Goal: Task Accomplishment & Management: Manage account settings

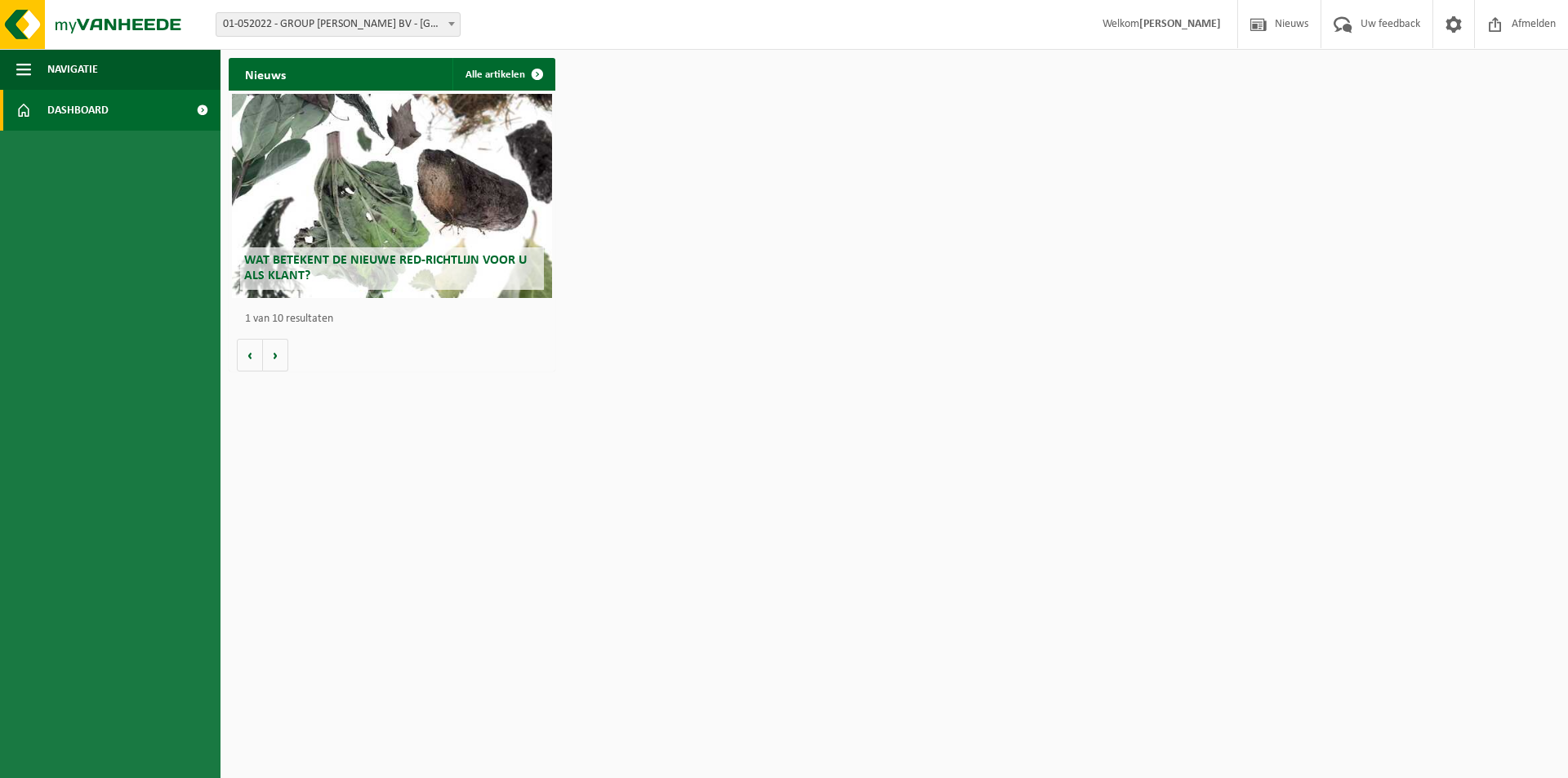
click at [346, 271] on h2 "Wat betekent de nieuwe RED-richtlijn voor u als klant?" at bounding box center [392, 269] width 303 height 43
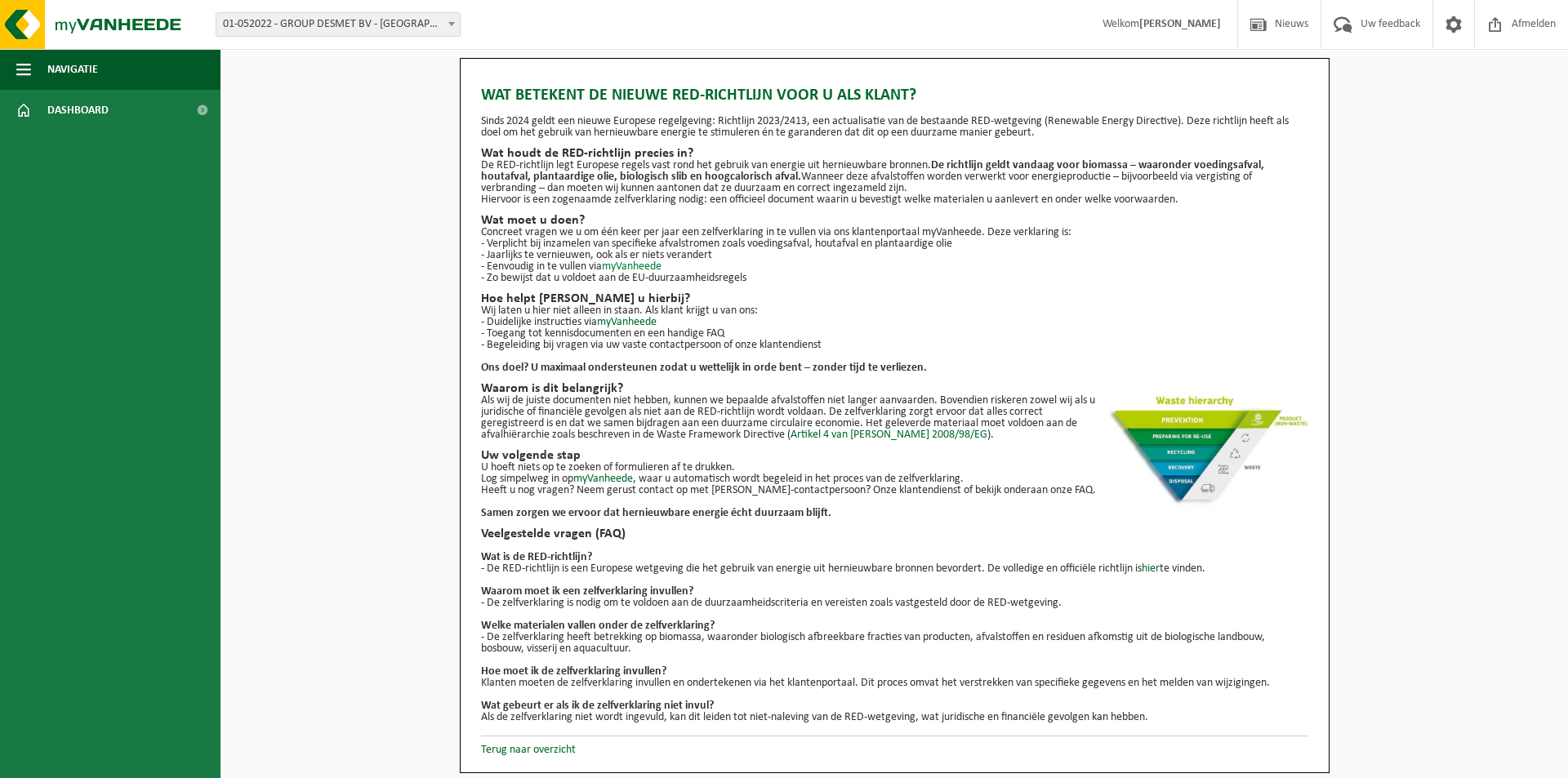
click at [643, 264] on link "myVanheede" at bounding box center [631, 266] width 60 height 12
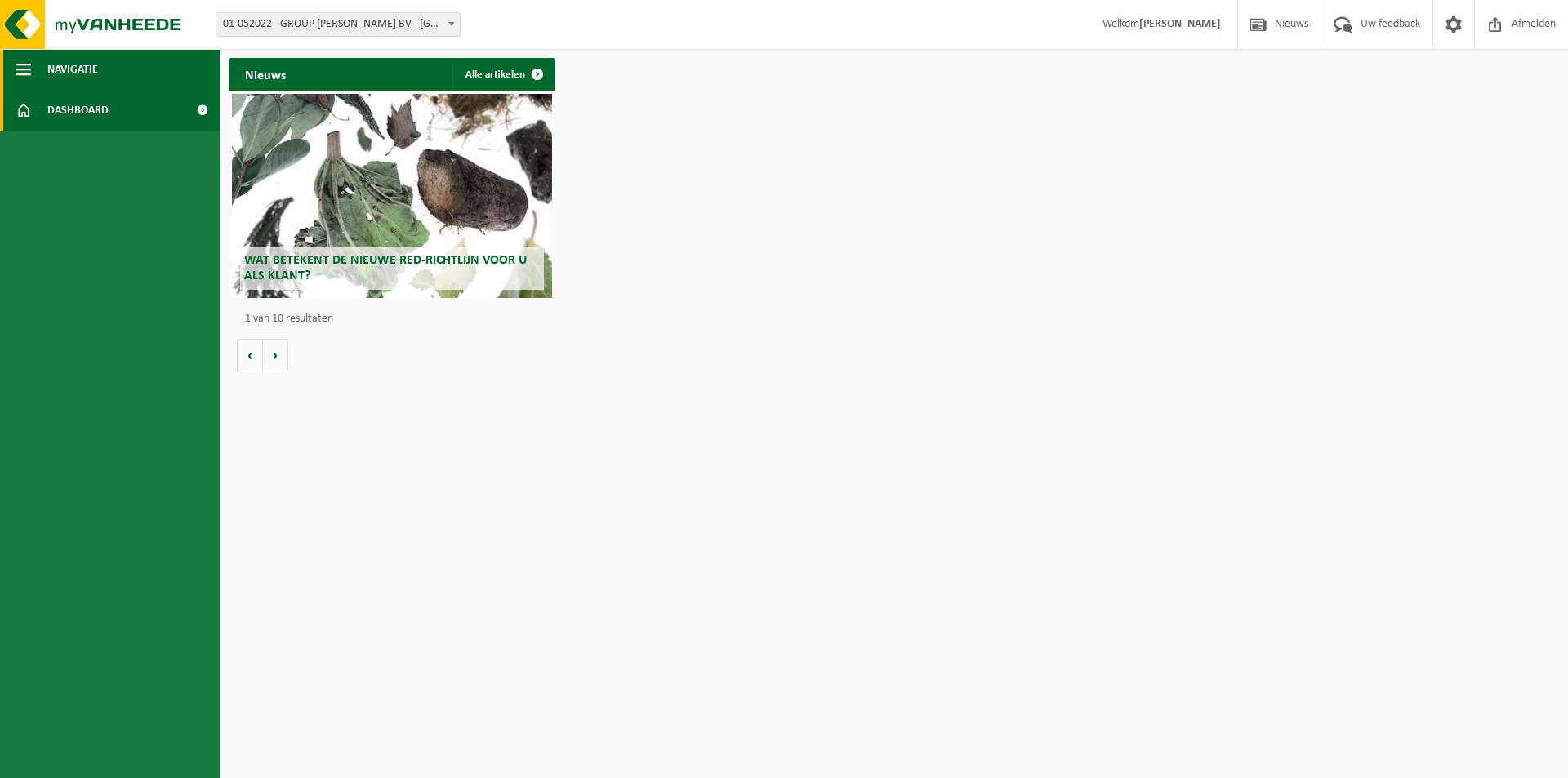
click at [78, 77] on span "Navigatie" at bounding box center [73, 70] width 51 height 41
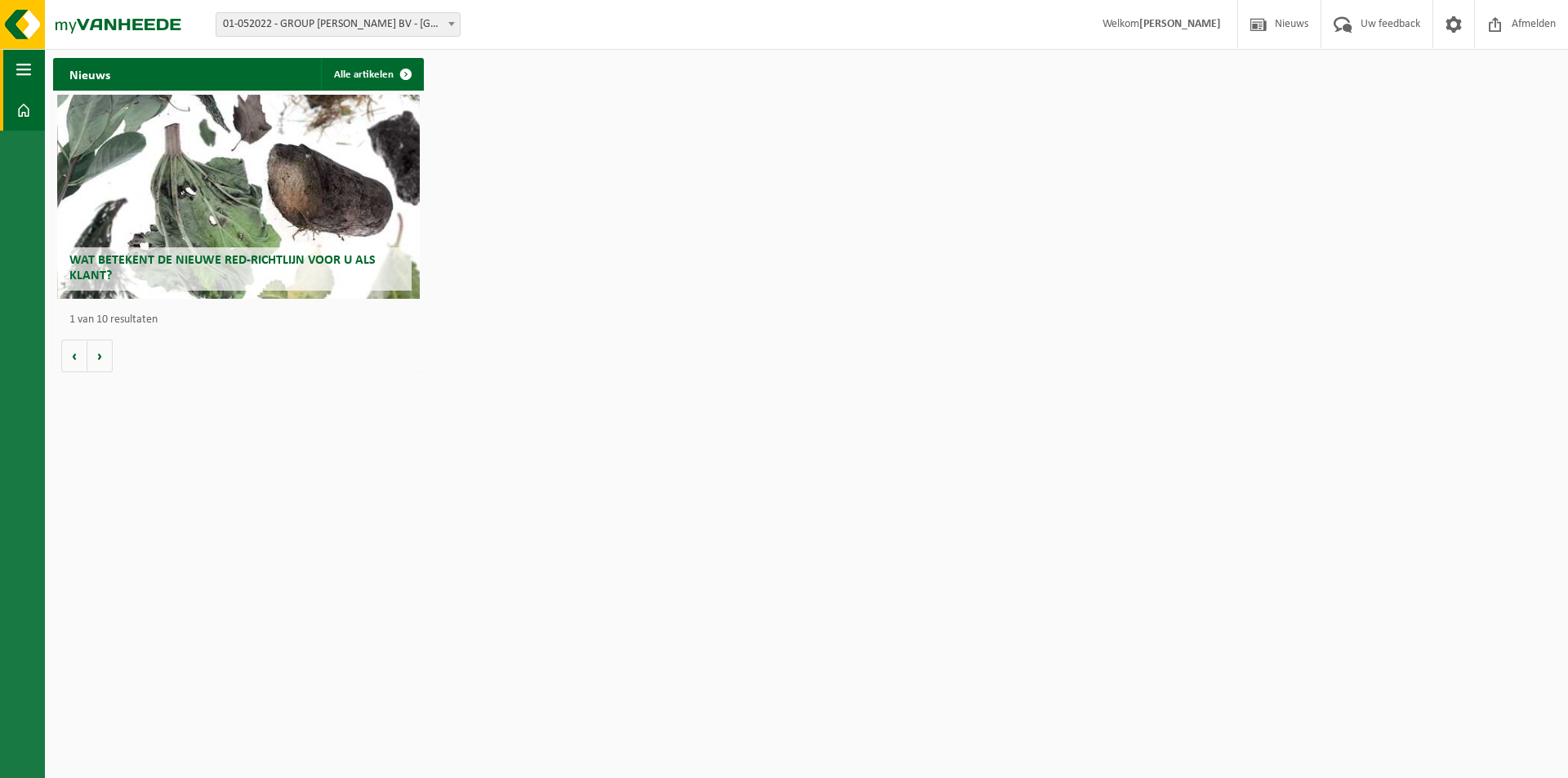
click at [29, 65] on span "button" at bounding box center [24, 70] width 15 height 41
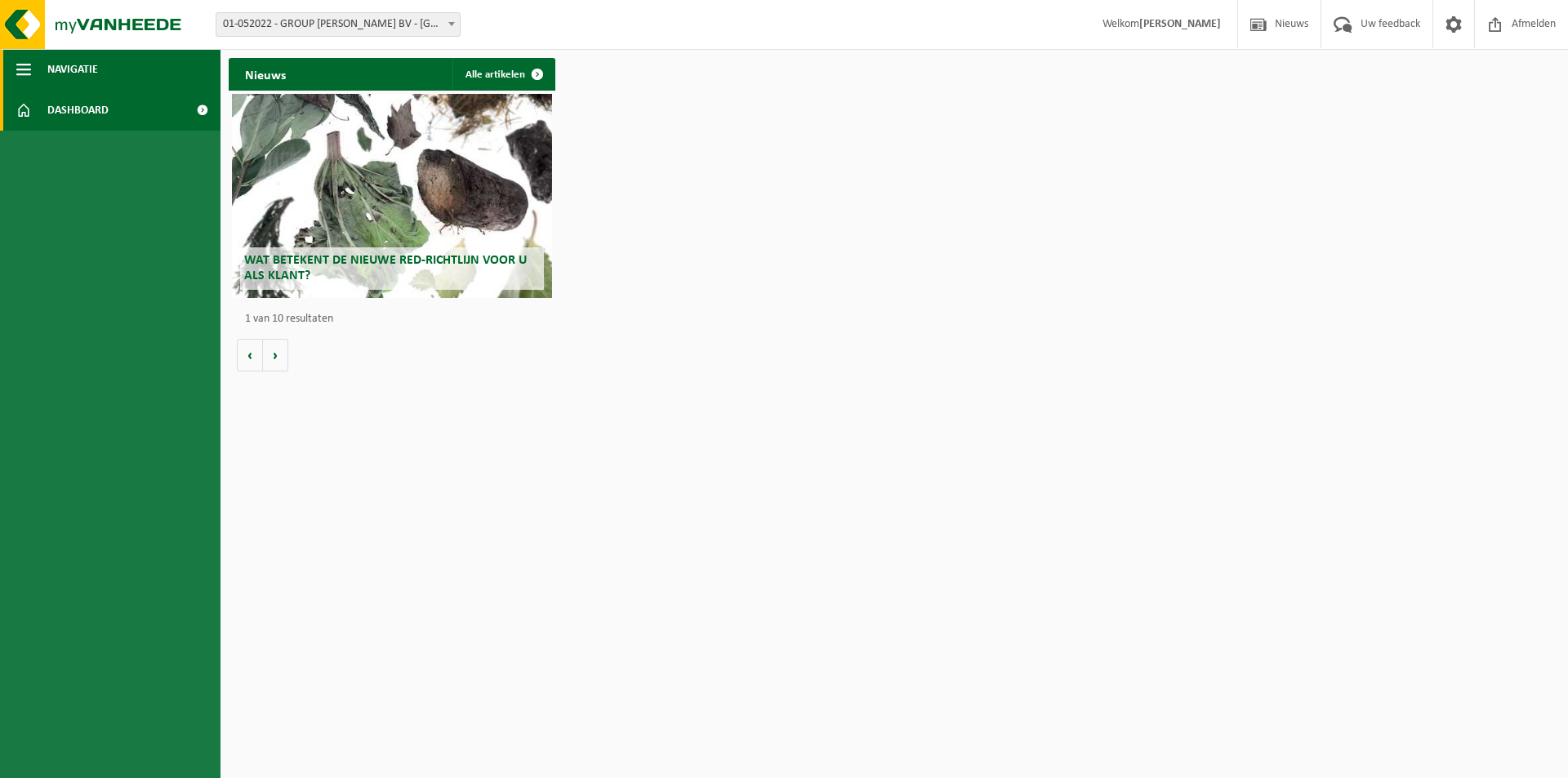
click at [21, 64] on span "button" at bounding box center [24, 70] width 15 height 41
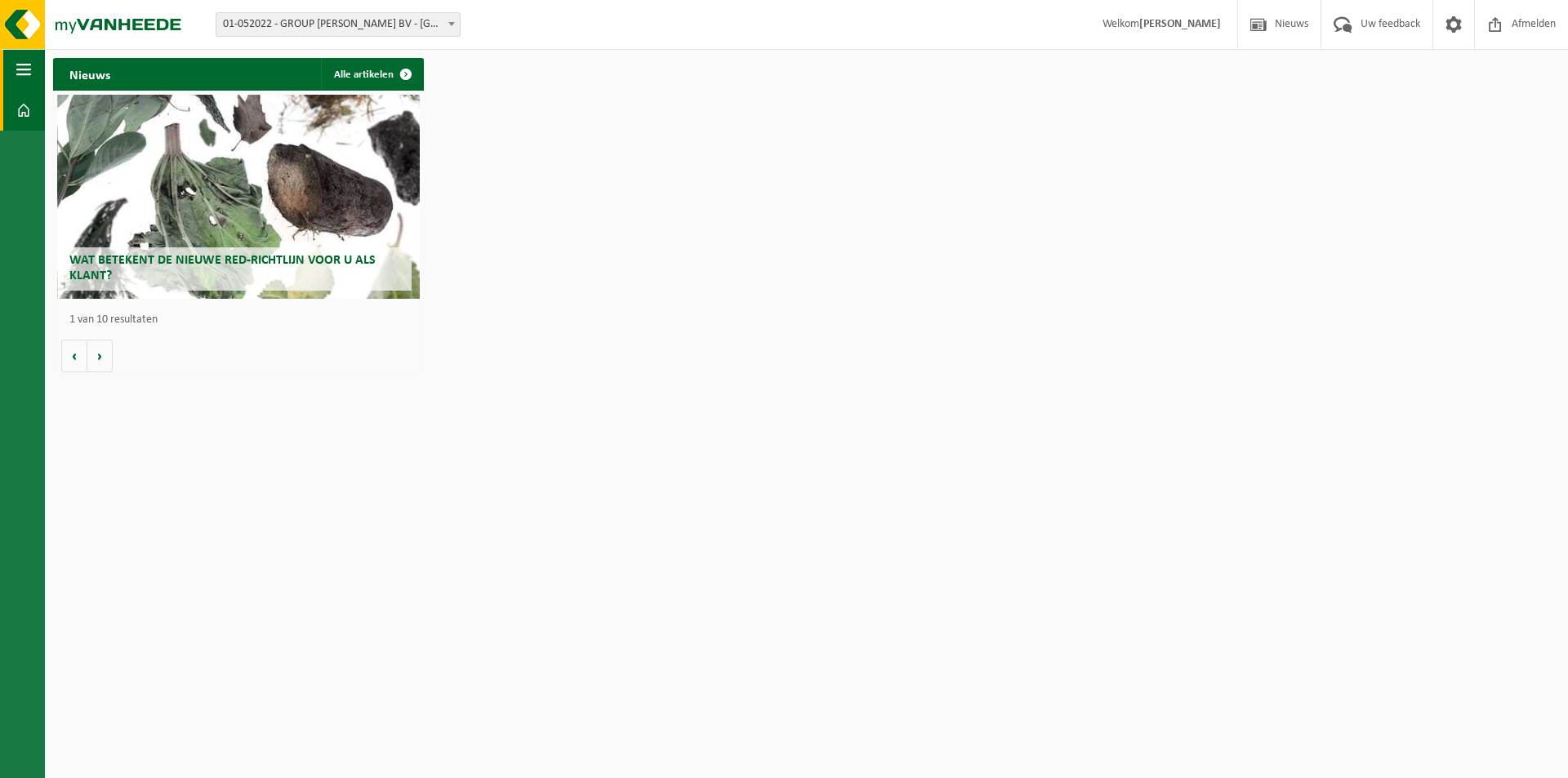
click at [21, 64] on span "button" at bounding box center [24, 70] width 15 height 41
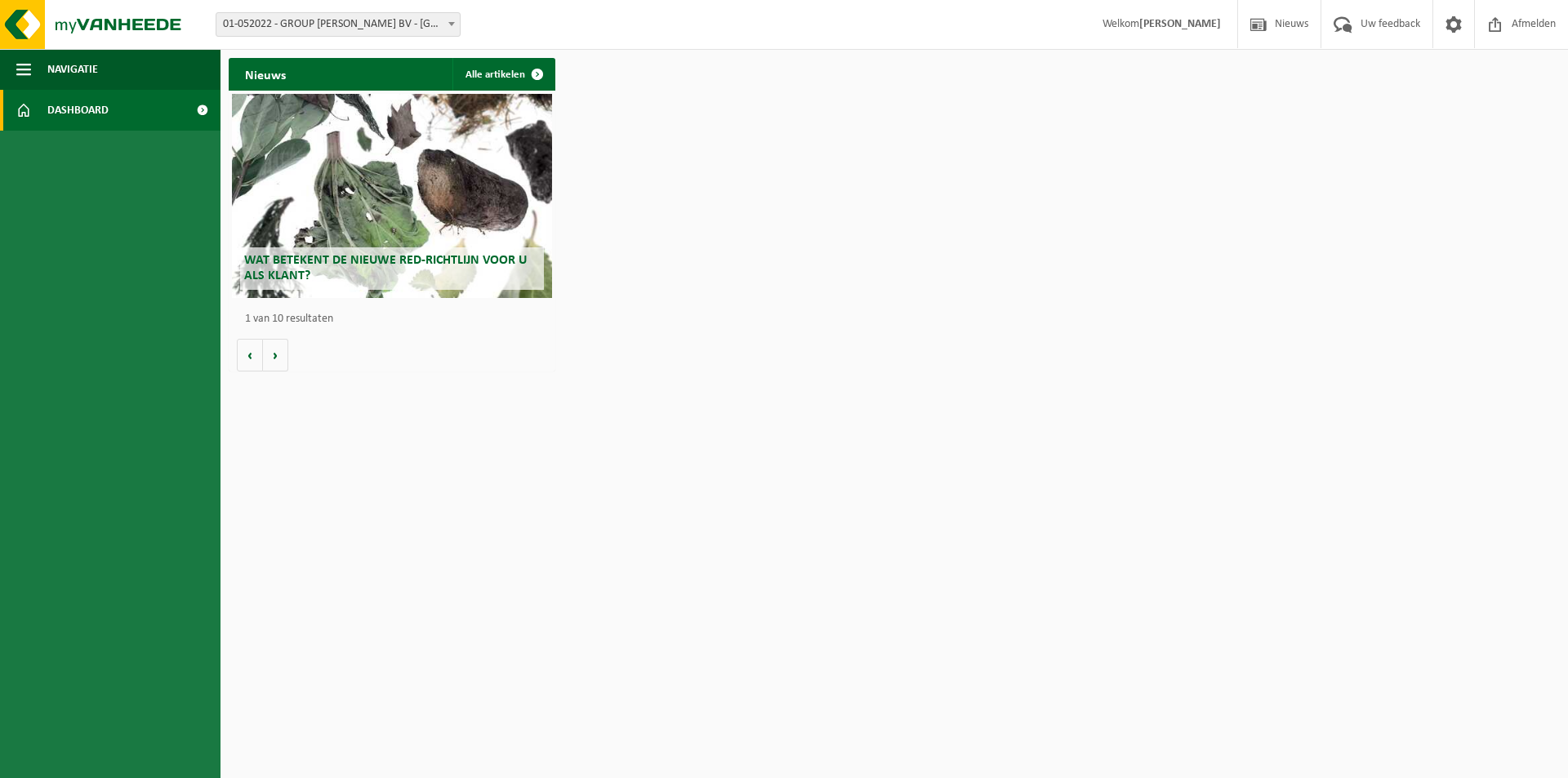
click at [72, 110] on span "Dashboard" at bounding box center [78, 111] width 62 height 41
click at [198, 108] on span at bounding box center [202, 111] width 37 height 41
click at [531, 75] on span at bounding box center [537, 75] width 33 height 33
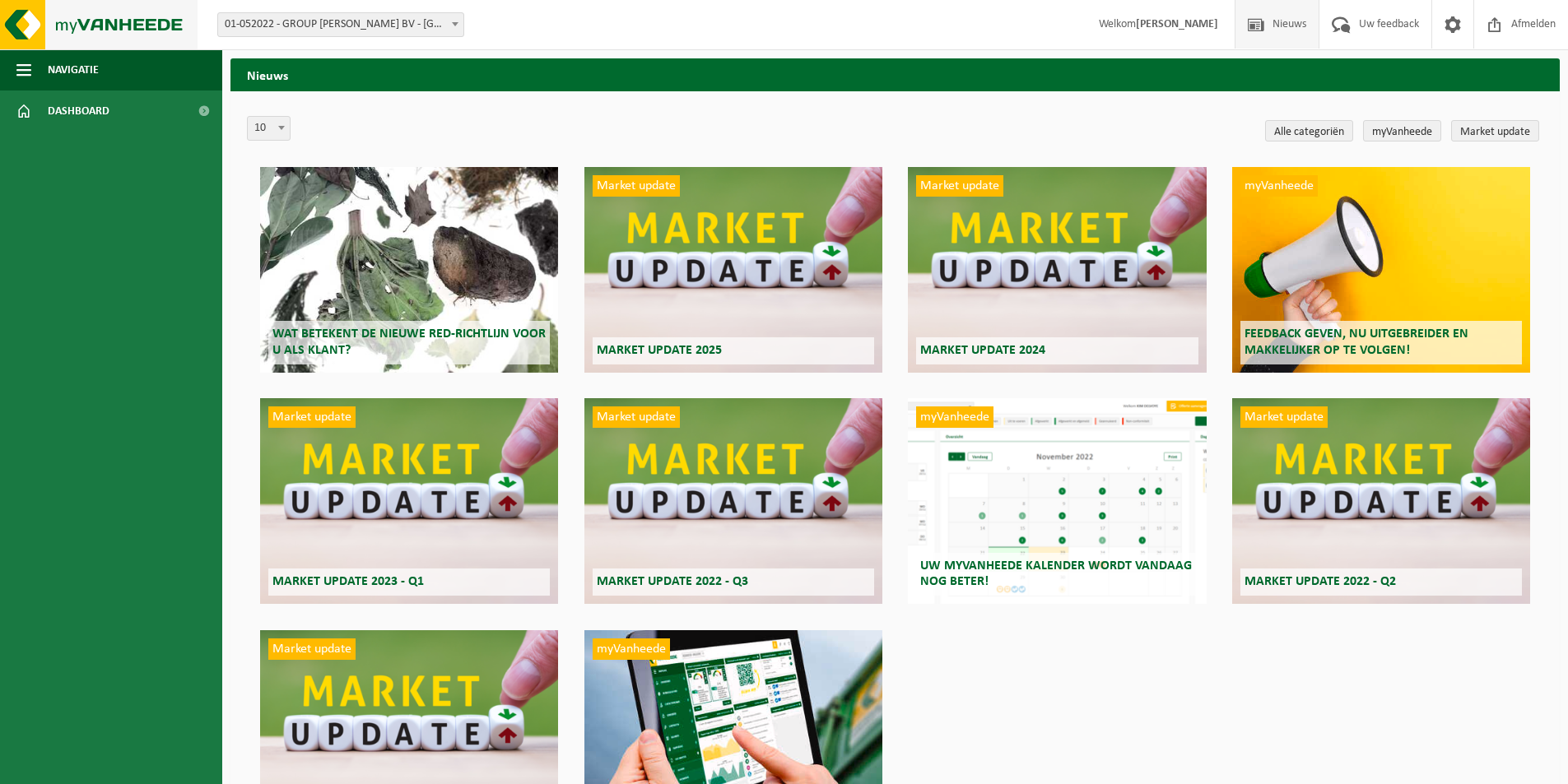
click at [159, 24] on img at bounding box center [98, 25] width 198 height 50
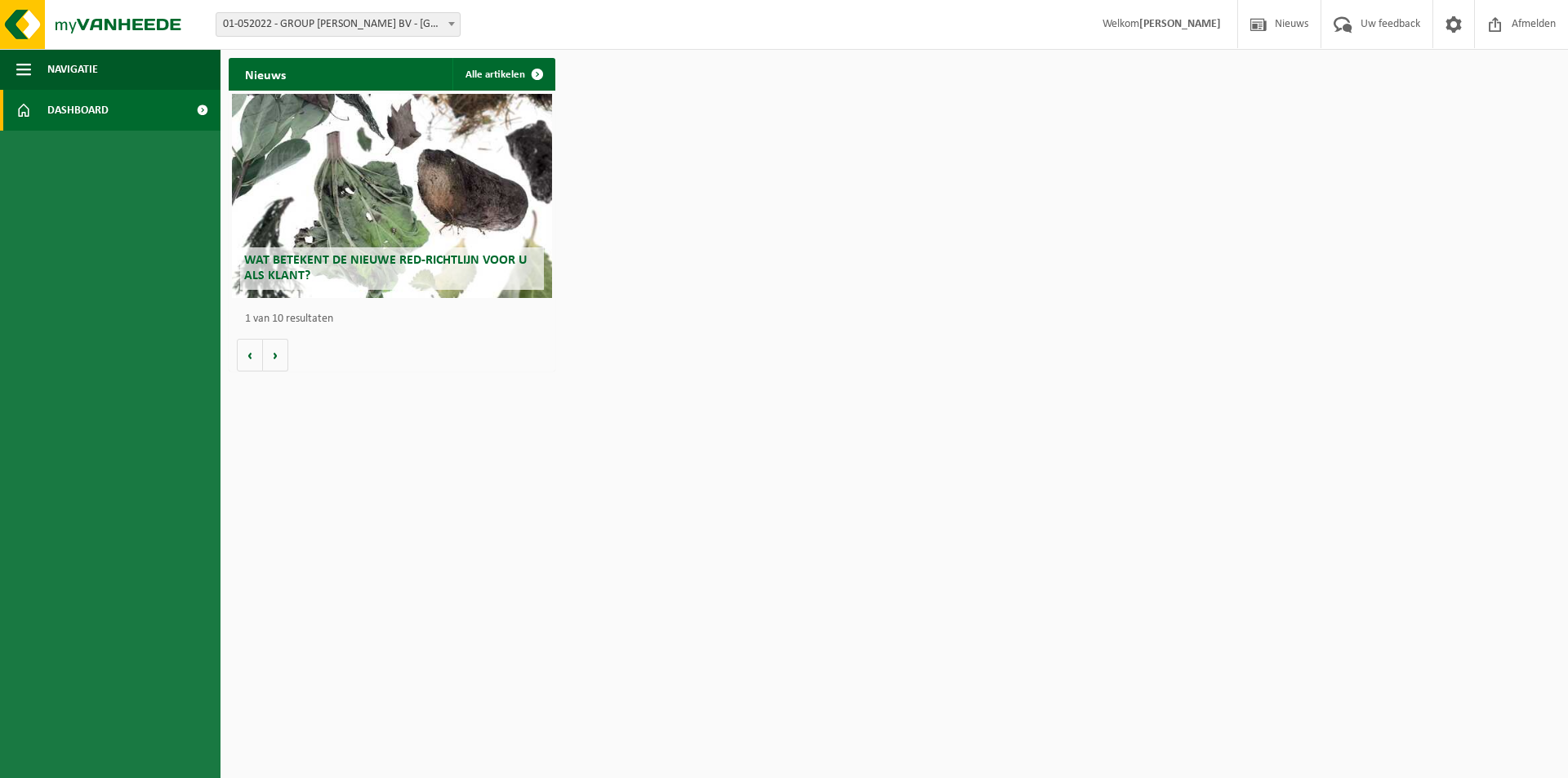
click at [321, 25] on span "01-052022 - GROUP DESMET BV - [GEOGRAPHIC_DATA]" at bounding box center [338, 25] width 244 height 23
click at [321, 25] on span "01-052022 - GROUP [PERSON_NAME] BV - [GEOGRAPHIC_DATA]" at bounding box center [338, 25] width 244 height 23
click at [276, 363] on button "Volgende" at bounding box center [276, 355] width 25 height 33
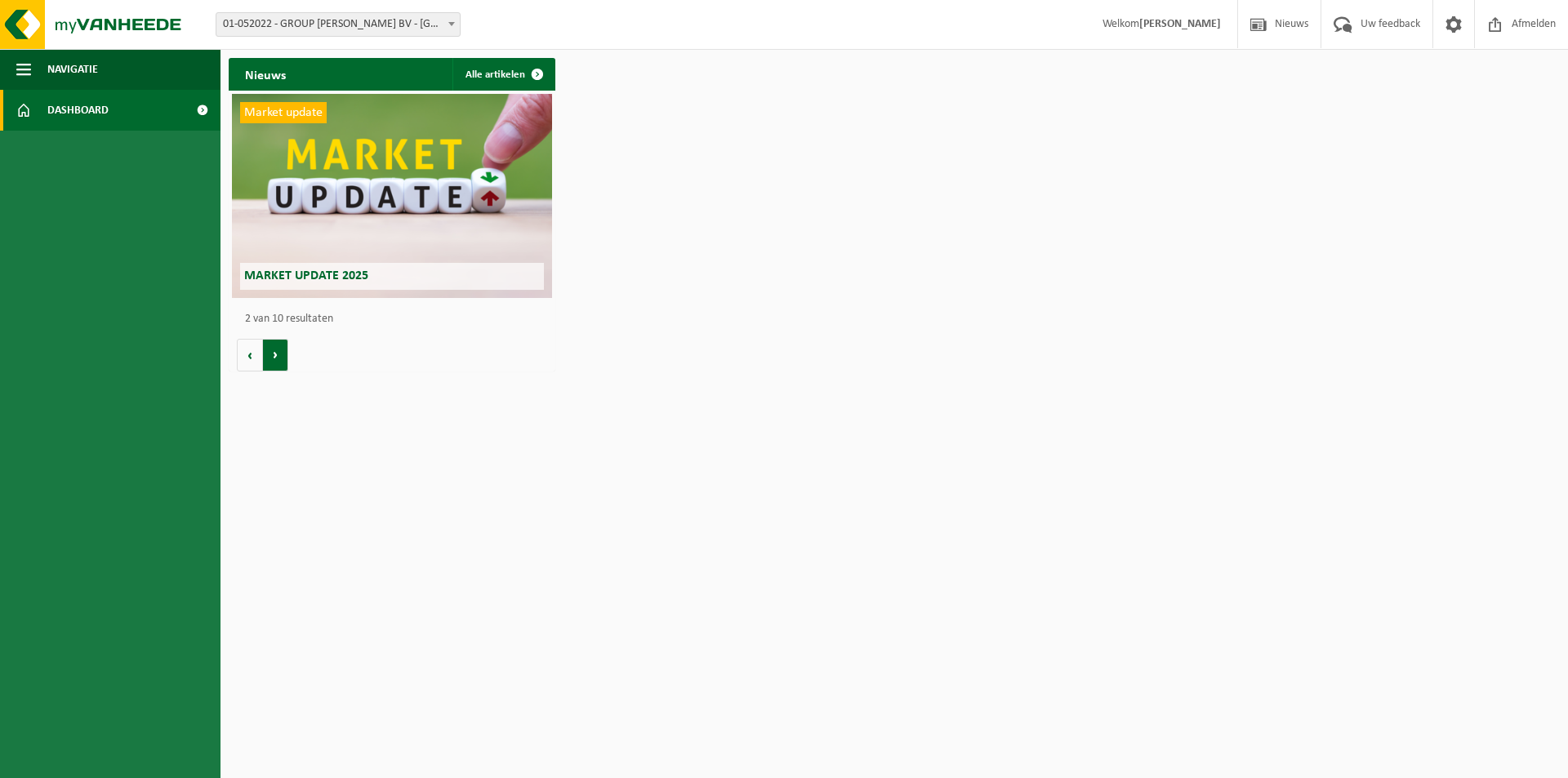
click at [278, 361] on button "Volgende" at bounding box center [276, 355] width 25 height 33
click at [253, 353] on button "Vorige" at bounding box center [250, 355] width 26 height 33
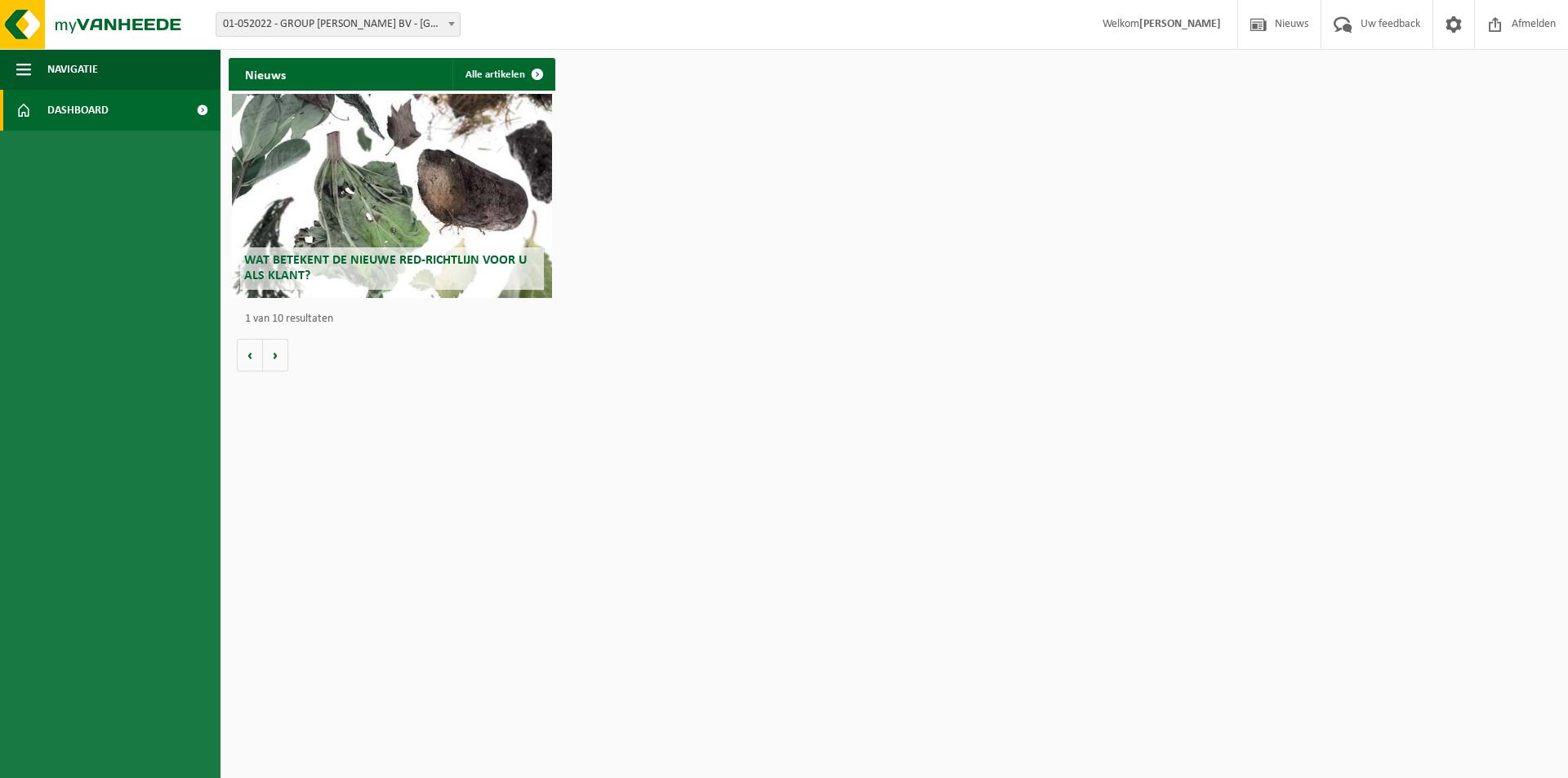
click at [369, 171] on div "Wat betekent de nieuwe RED-richtlijn voor u als klant?" at bounding box center [392, 195] width 320 height 204
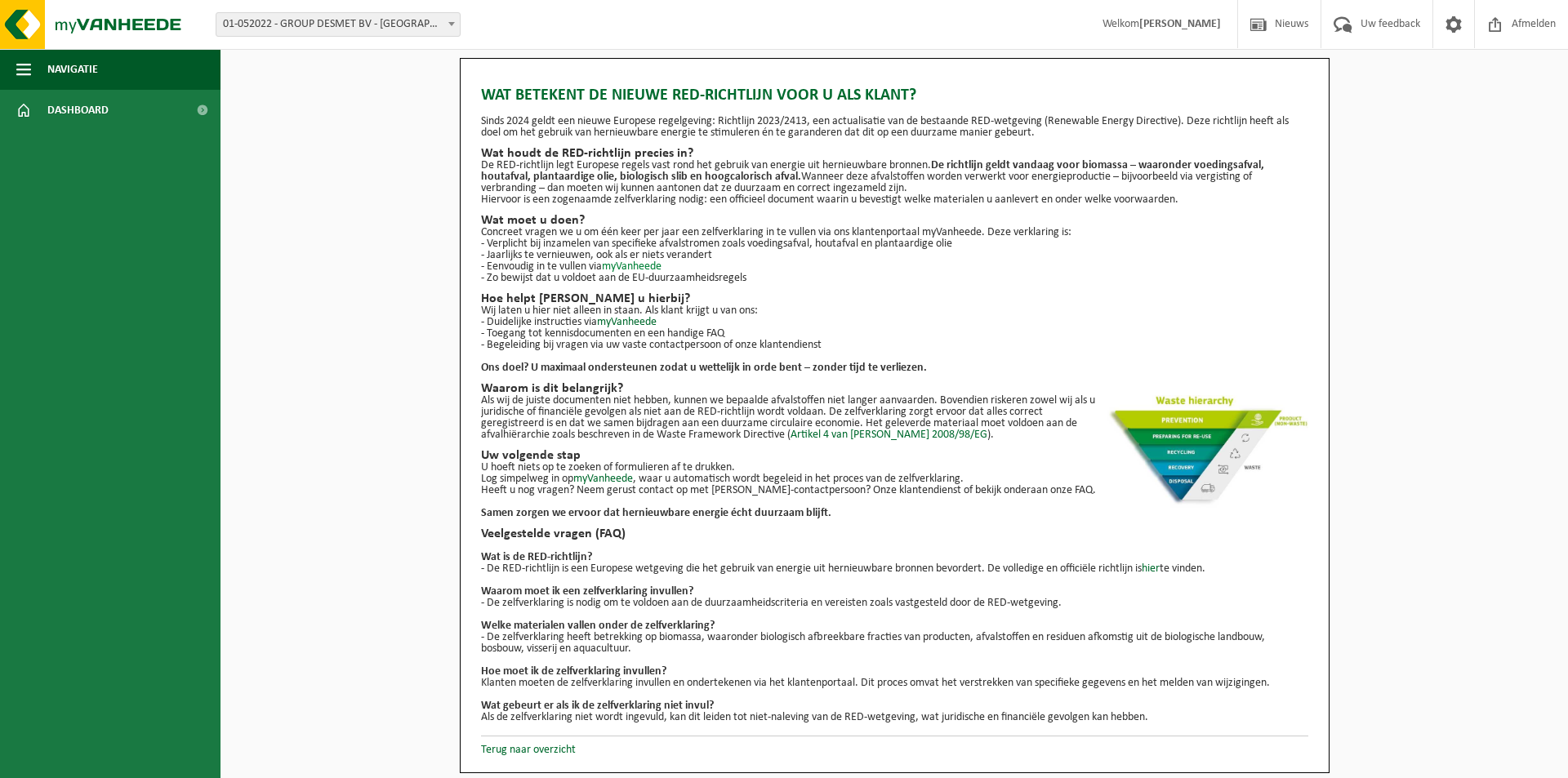
click at [638, 266] on link "myVanheede" at bounding box center [631, 266] width 60 height 12
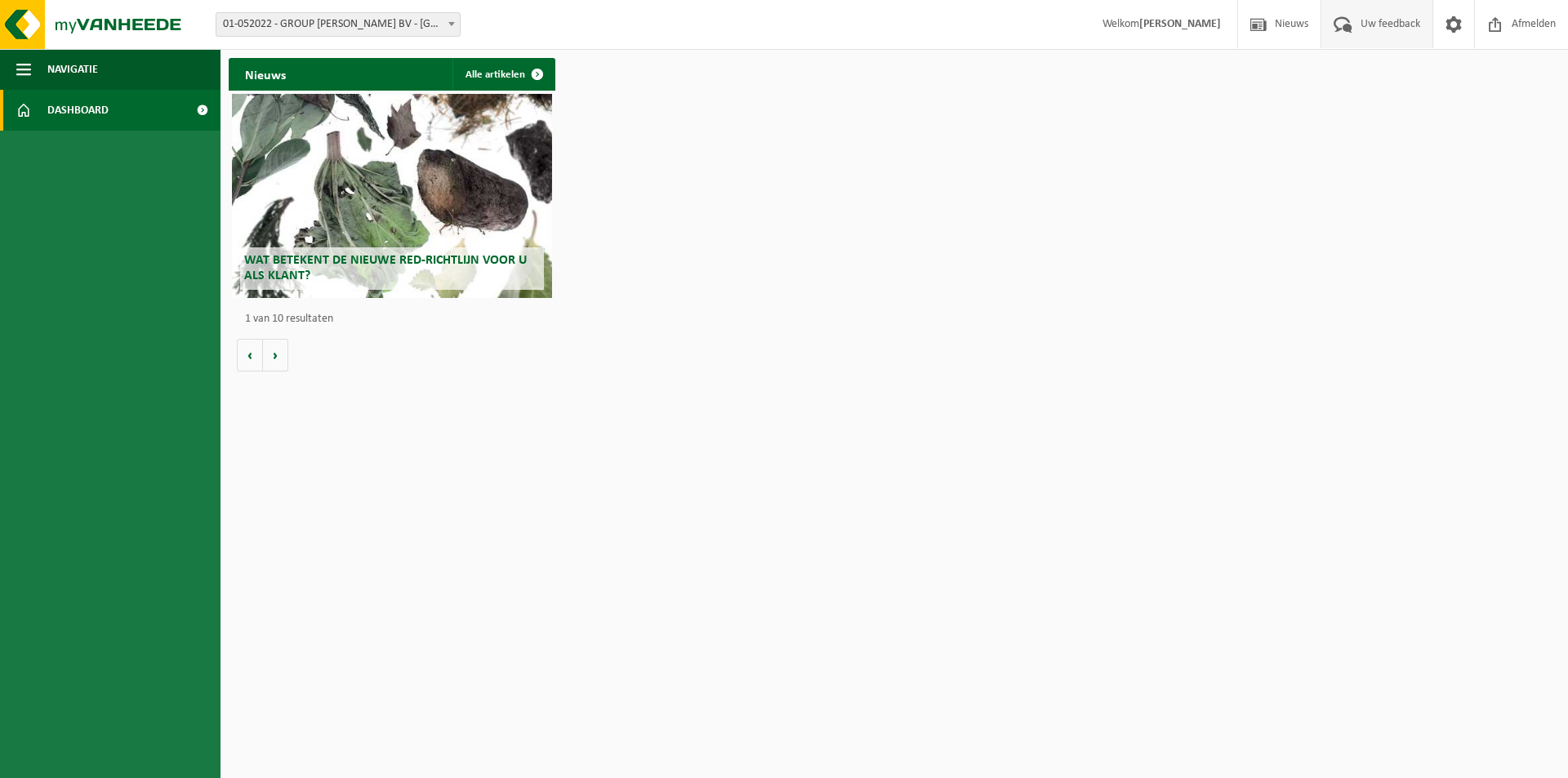
click at [1363, 21] on span "Uw feedback" at bounding box center [1390, 24] width 68 height 48
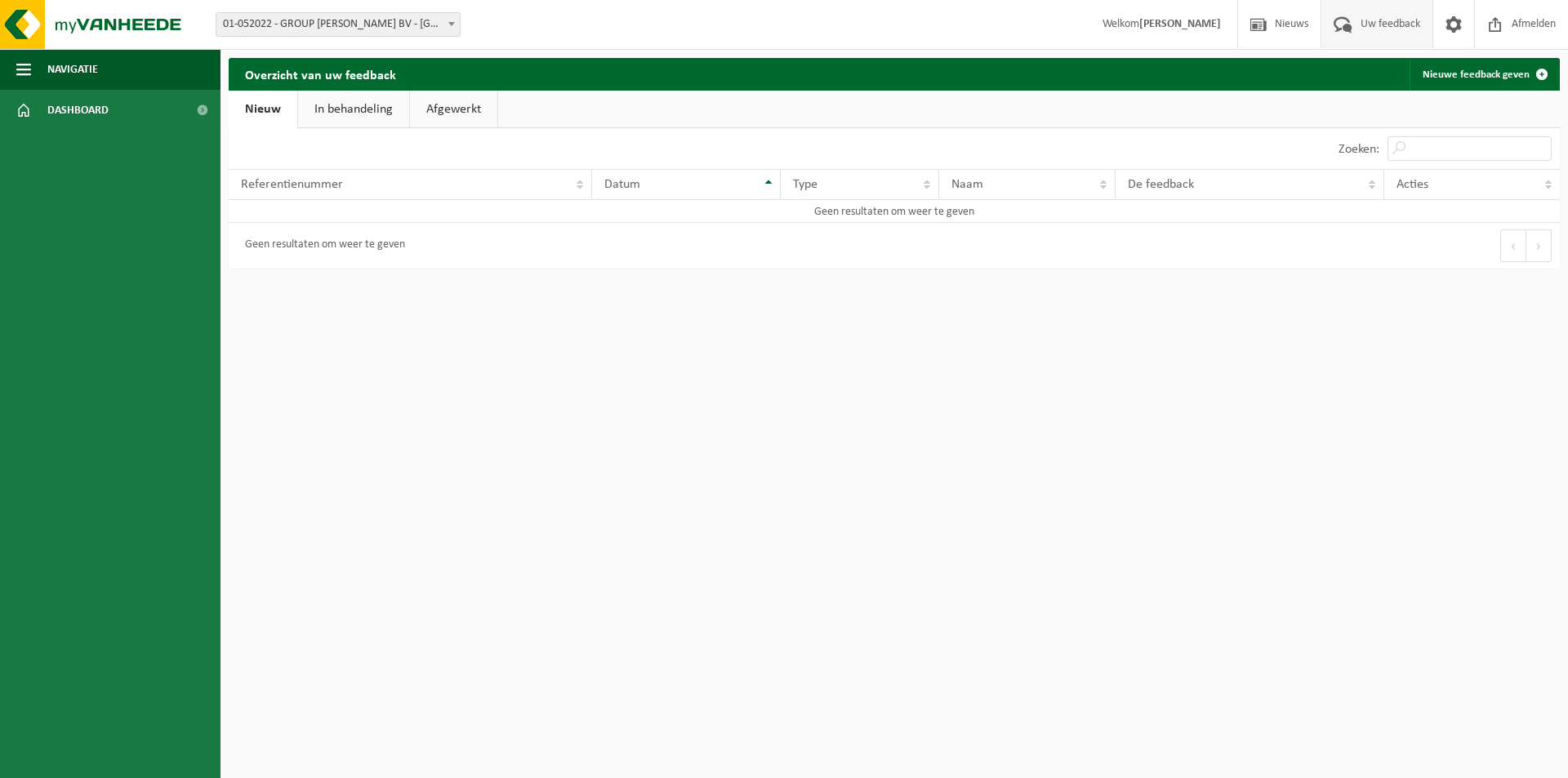
click at [335, 107] on link "In behandeling" at bounding box center [353, 110] width 111 height 38
click at [476, 107] on link "Afgewerkt" at bounding box center [456, 110] width 88 height 38
click at [264, 105] on link "Nieuw" at bounding box center [262, 110] width 66 height 38
click at [1454, 19] on span at bounding box center [1453, 24] width 25 height 48
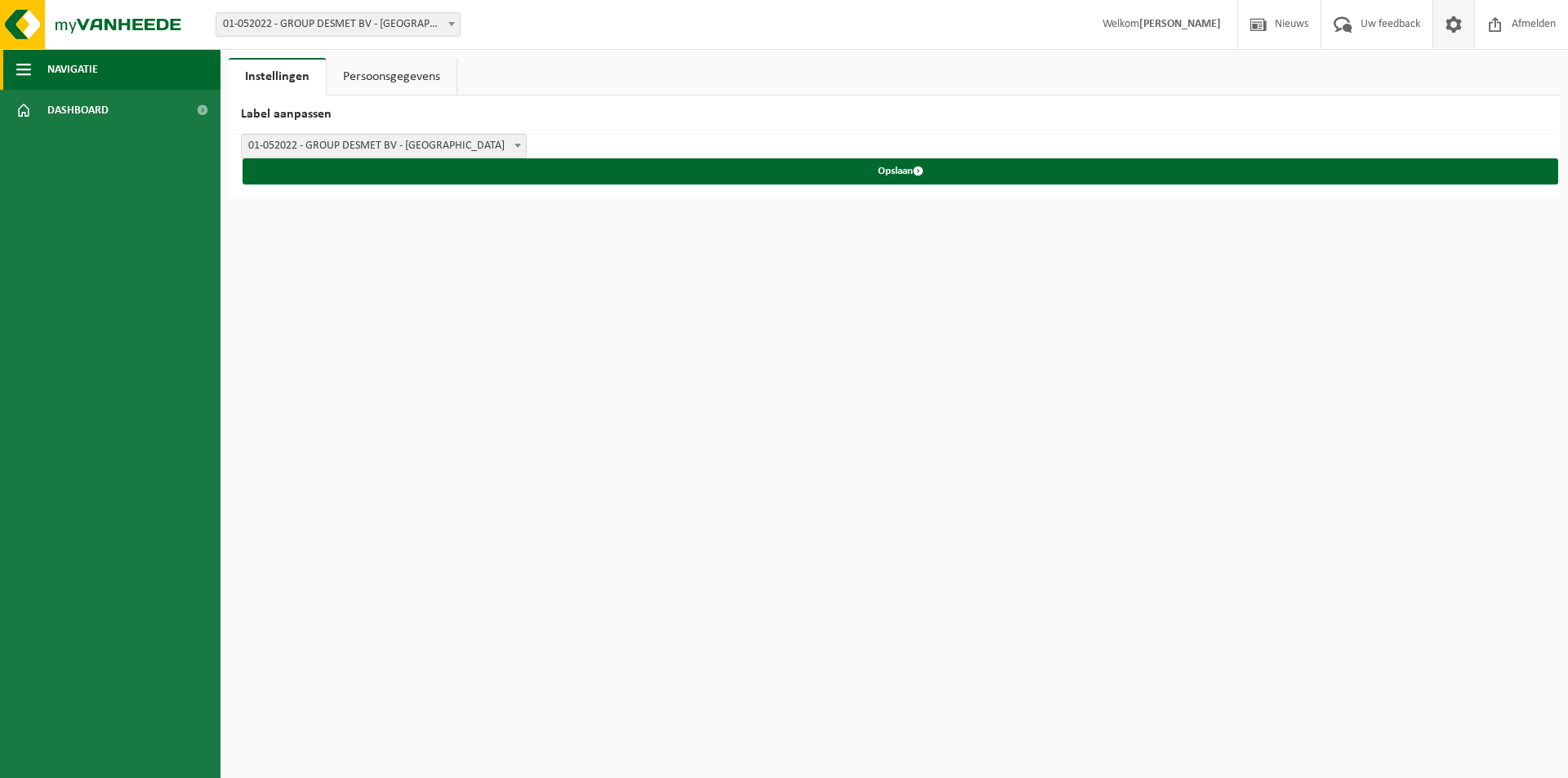
click at [68, 75] on span "Navigatie" at bounding box center [73, 70] width 51 height 41
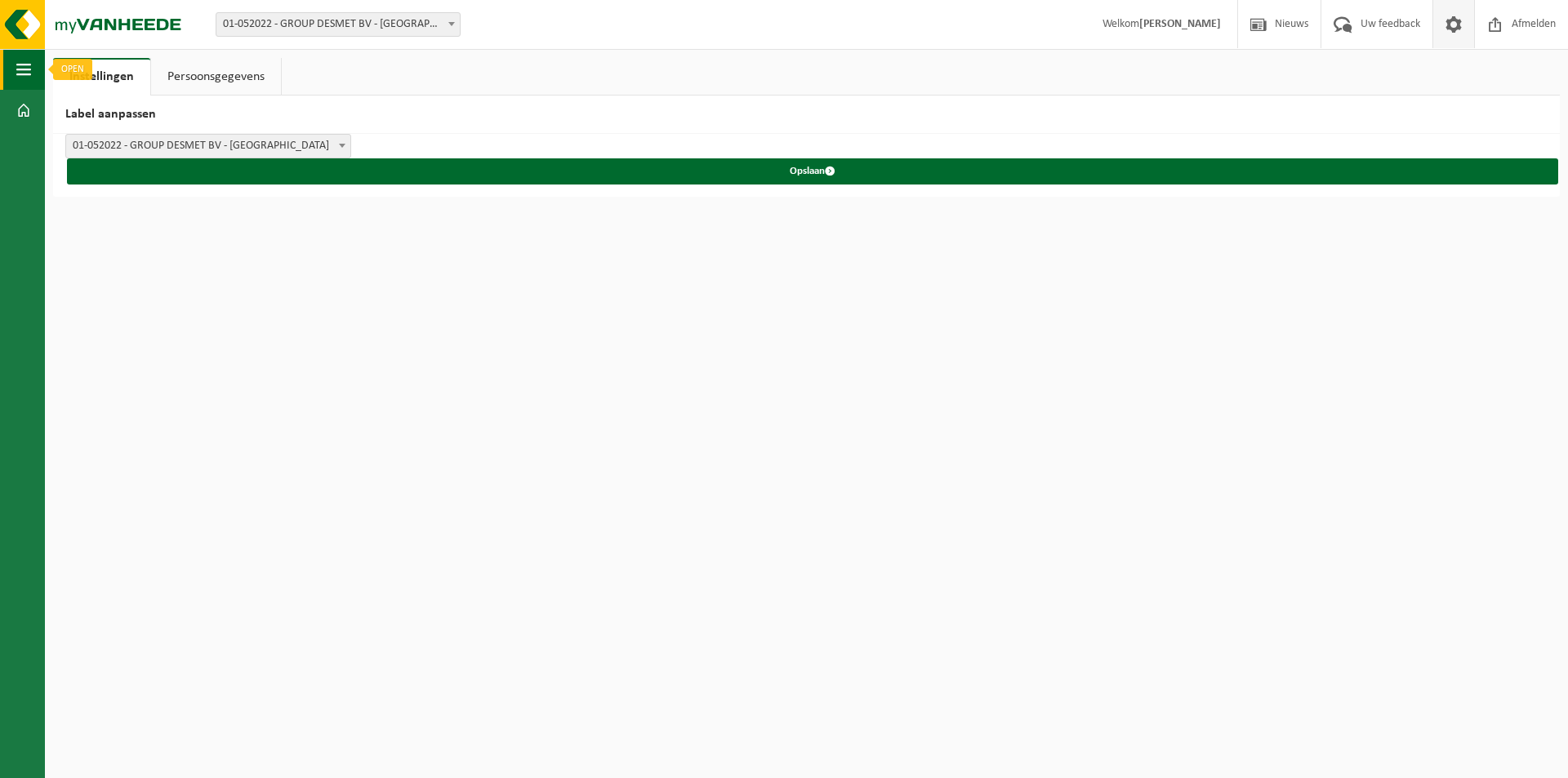
click at [21, 68] on span "button" at bounding box center [24, 70] width 15 height 41
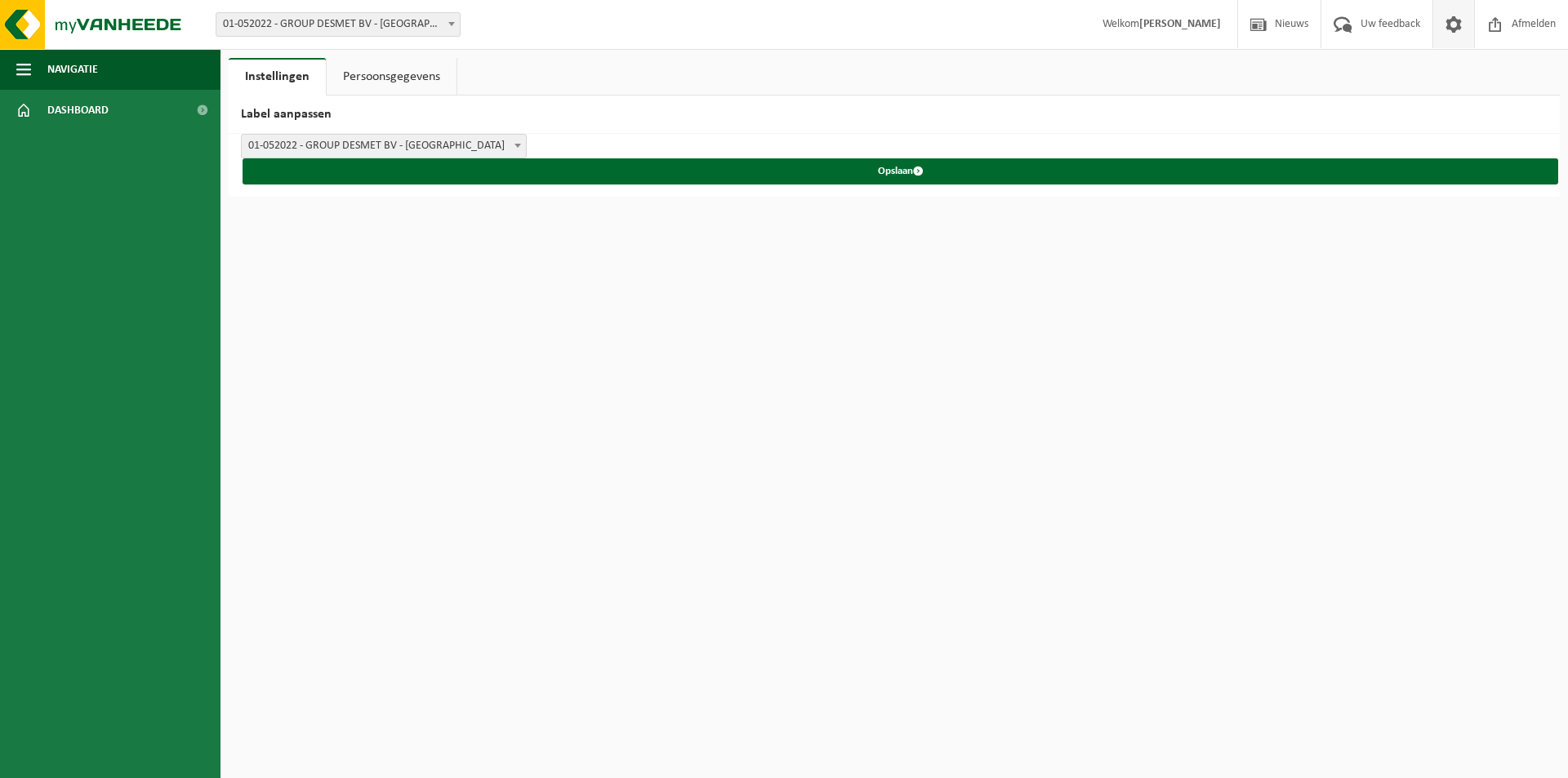
click at [382, 145] on span "01-052022 - GROUP DESMET BV - [GEOGRAPHIC_DATA]" at bounding box center [384, 146] width 284 height 23
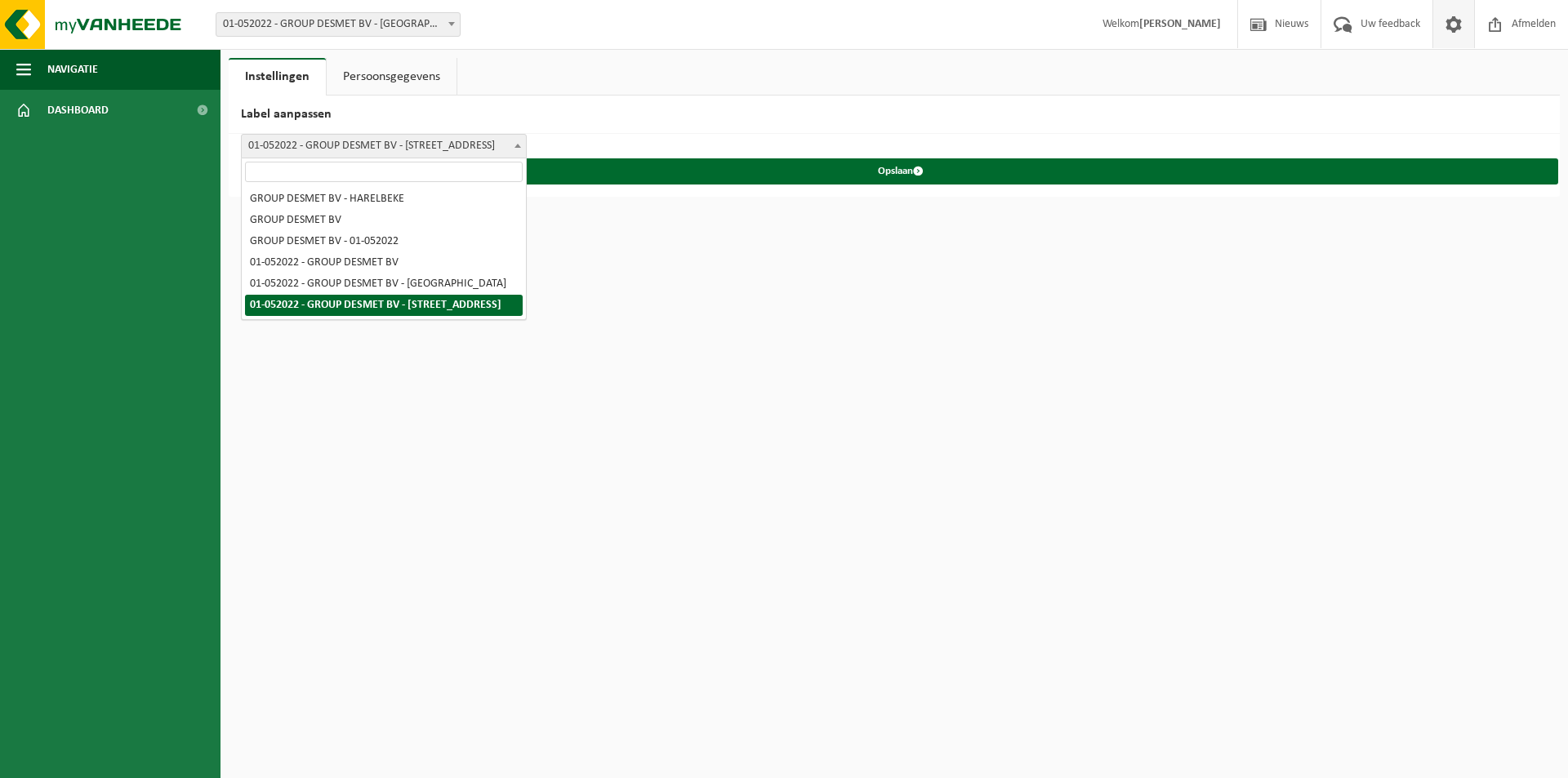
click at [354, 148] on span "01-052022 - GROUP DESMET BV - 8530 HARELBEKE, KORTRIJKSESTEENWEG 372" at bounding box center [384, 146] width 284 height 23
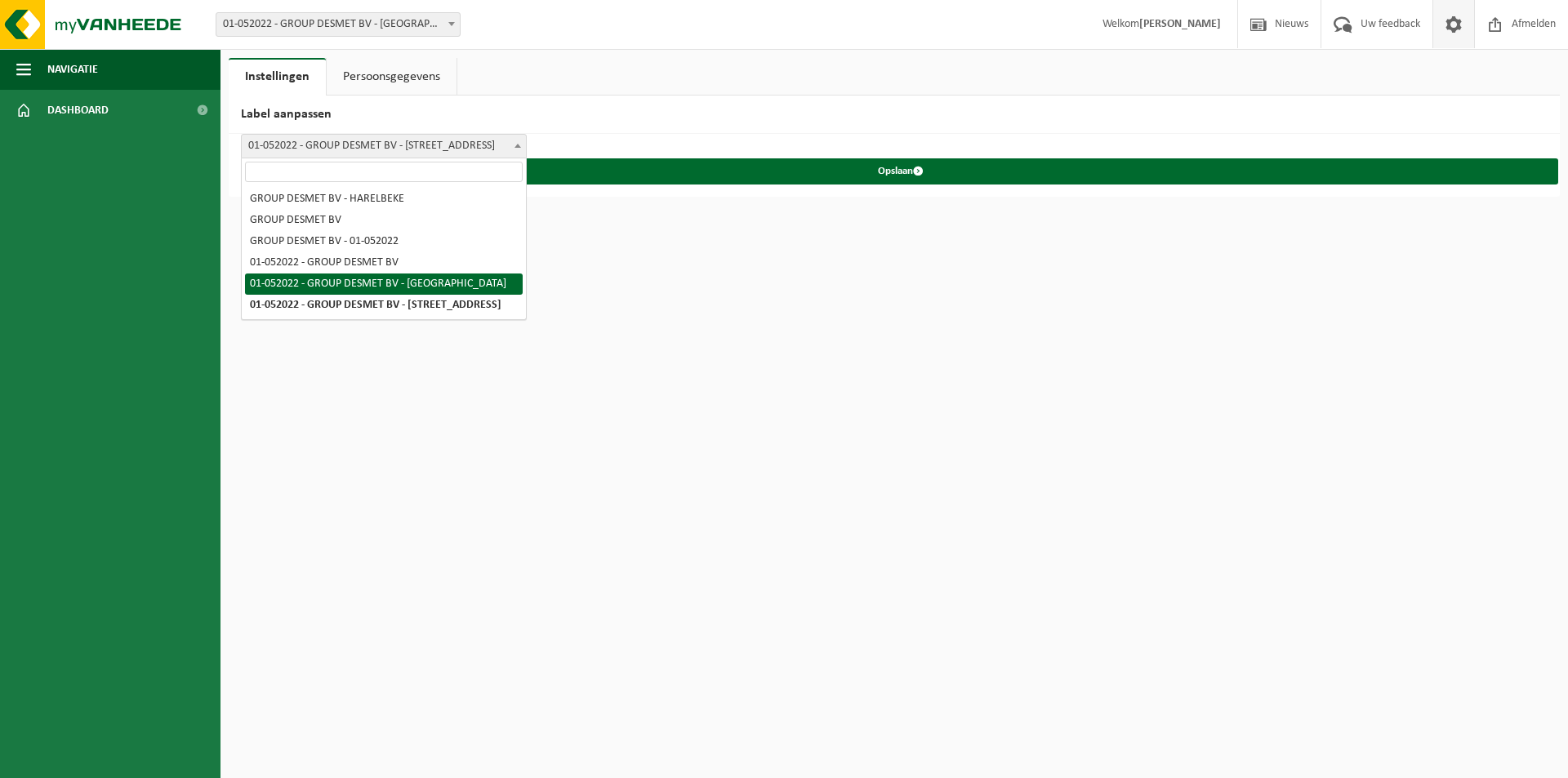
select select "4"
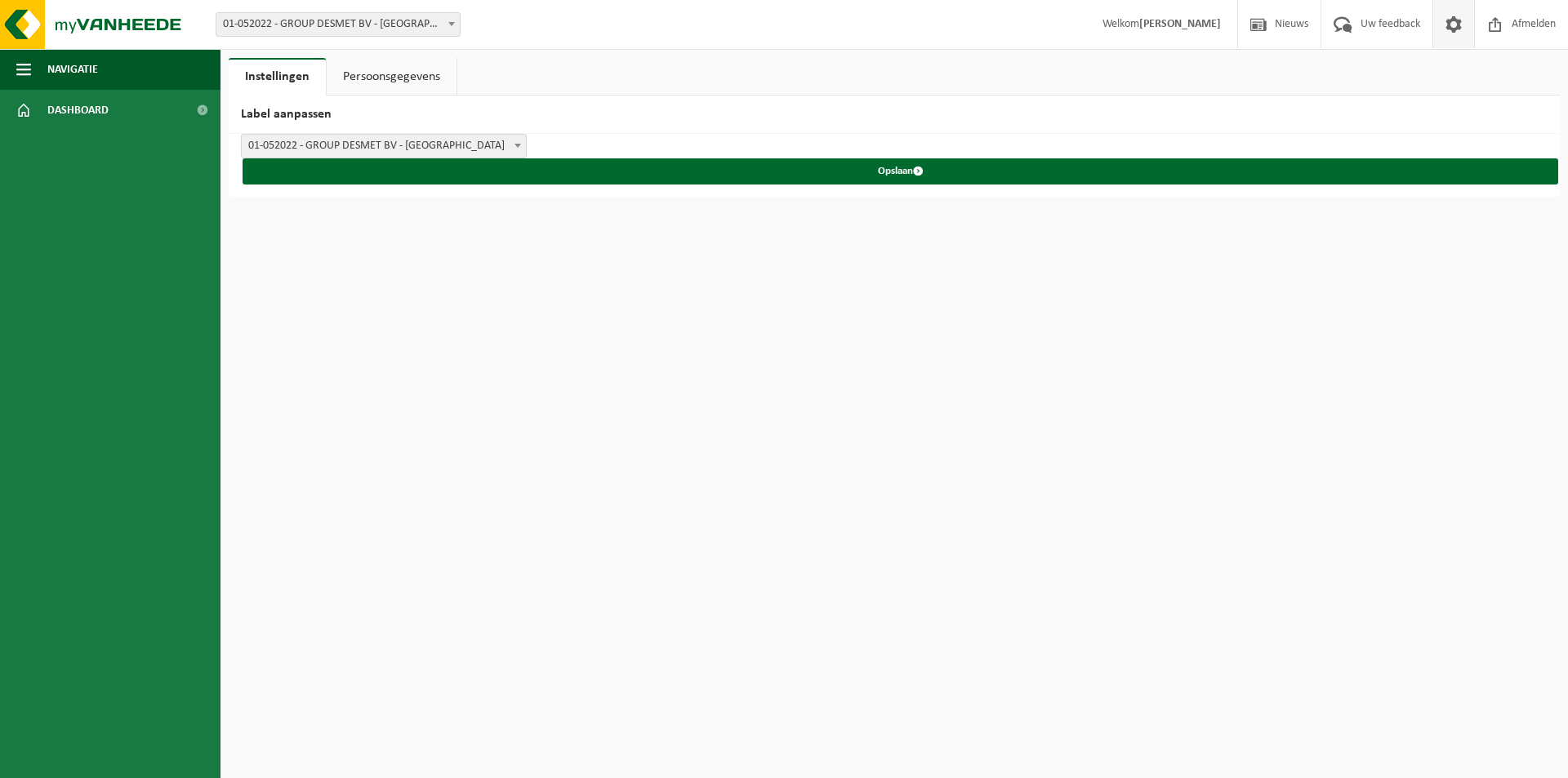
click at [368, 71] on link "Persoonsgegevens" at bounding box center [391, 77] width 130 height 38
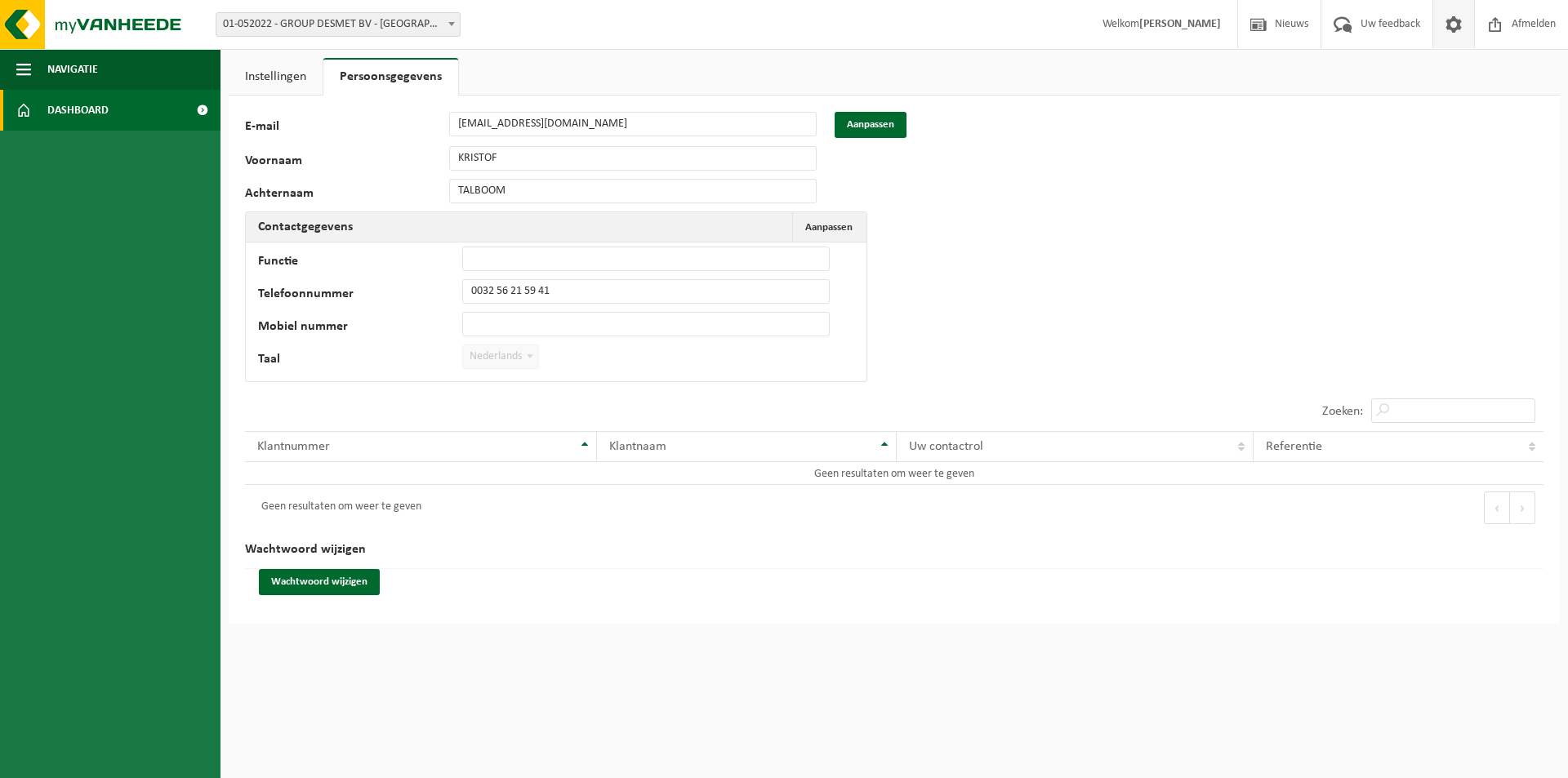
click at [92, 102] on span "Dashboard" at bounding box center [78, 111] width 62 height 41
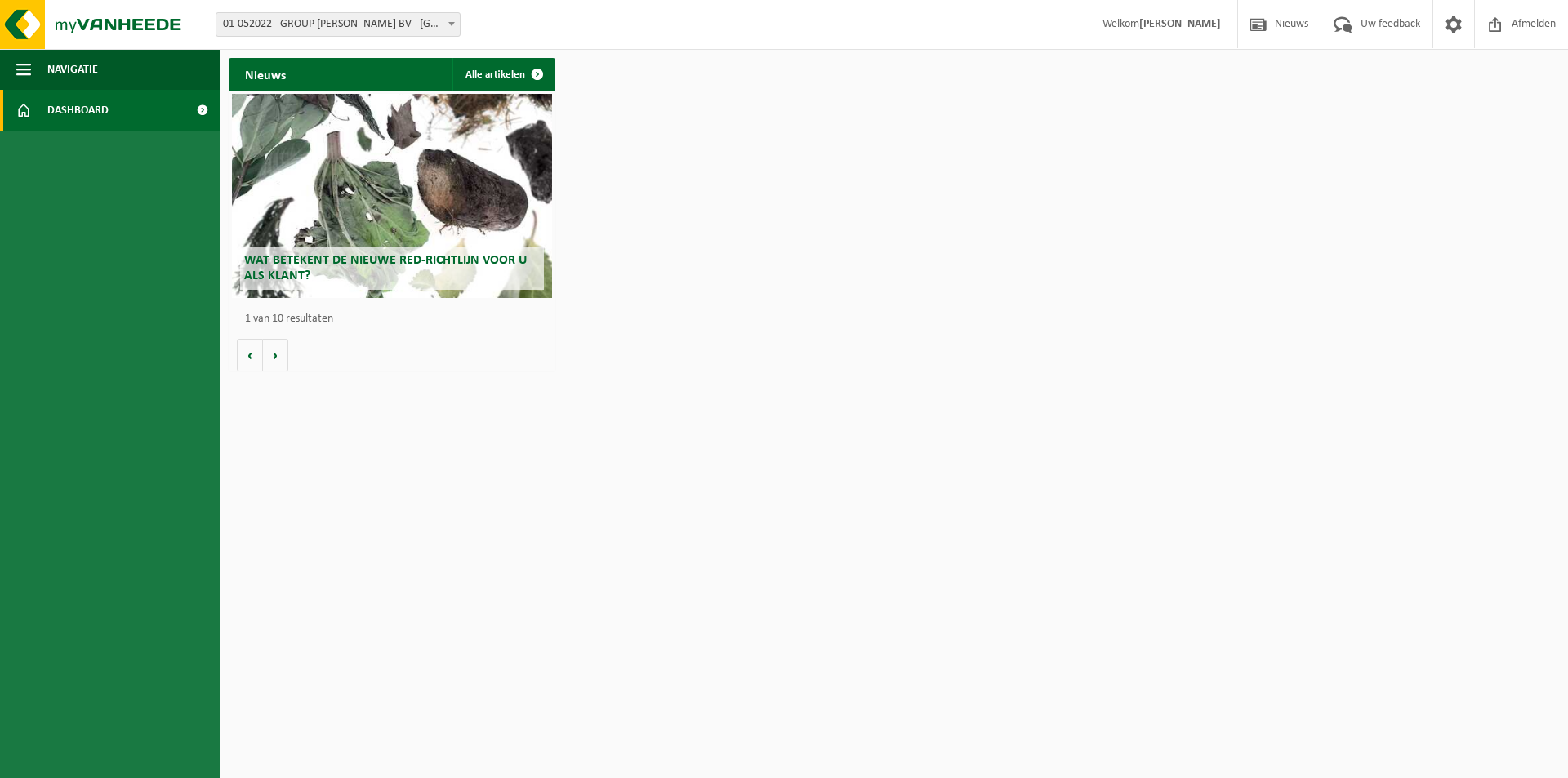
click at [289, 362] on div "Wat betekent de nieuwe RED-richtlijn voor u als klant? Market update Market upd…" at bounding box center [392, 231] width 326 height 280
click at [282, 360] on button "Volgende" at bounding box center [276, 355] width 25 height 33
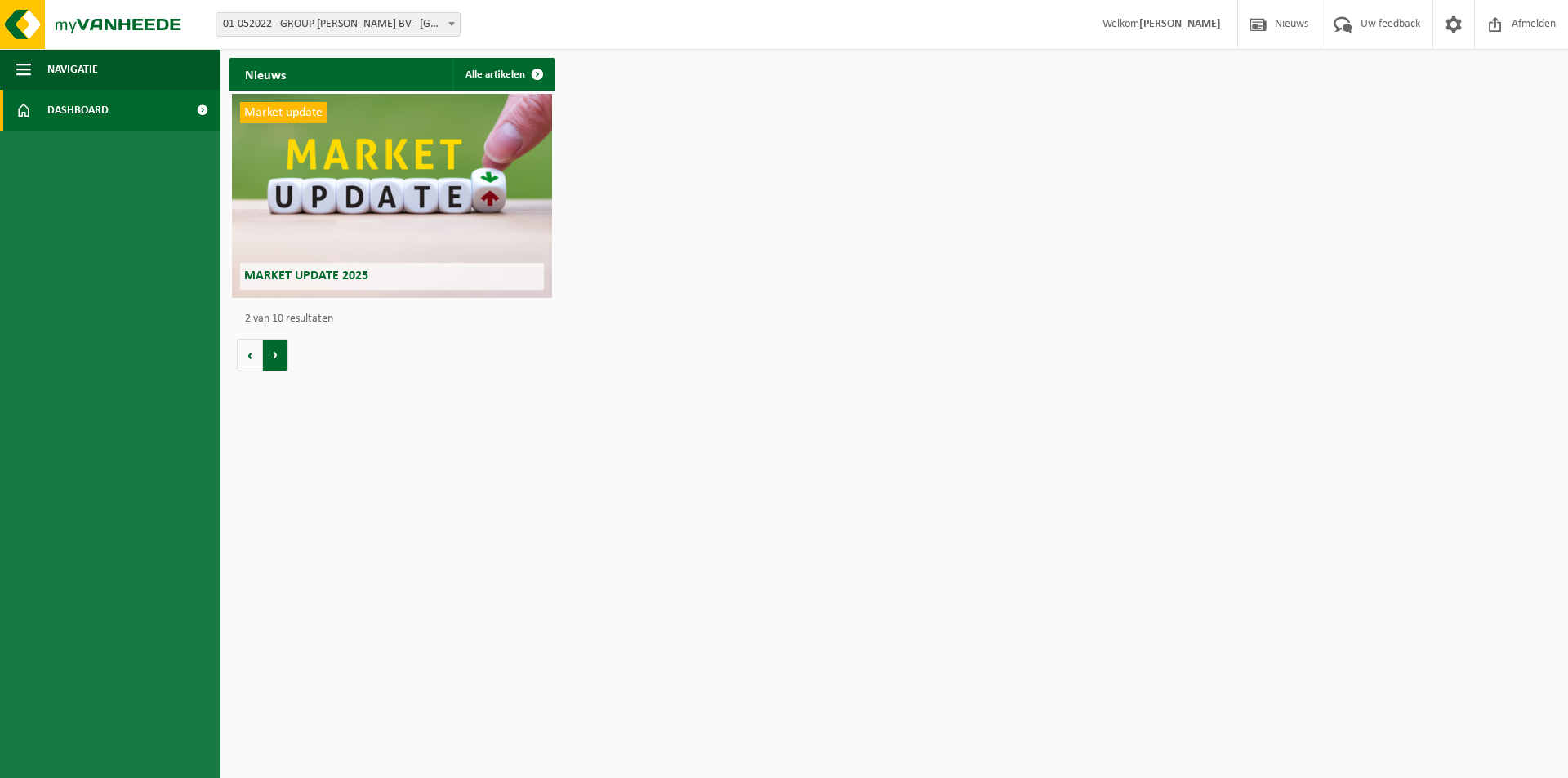
click at [282, 360] on button "Volgende" at bounding box center [276, 355] width 25 height 33
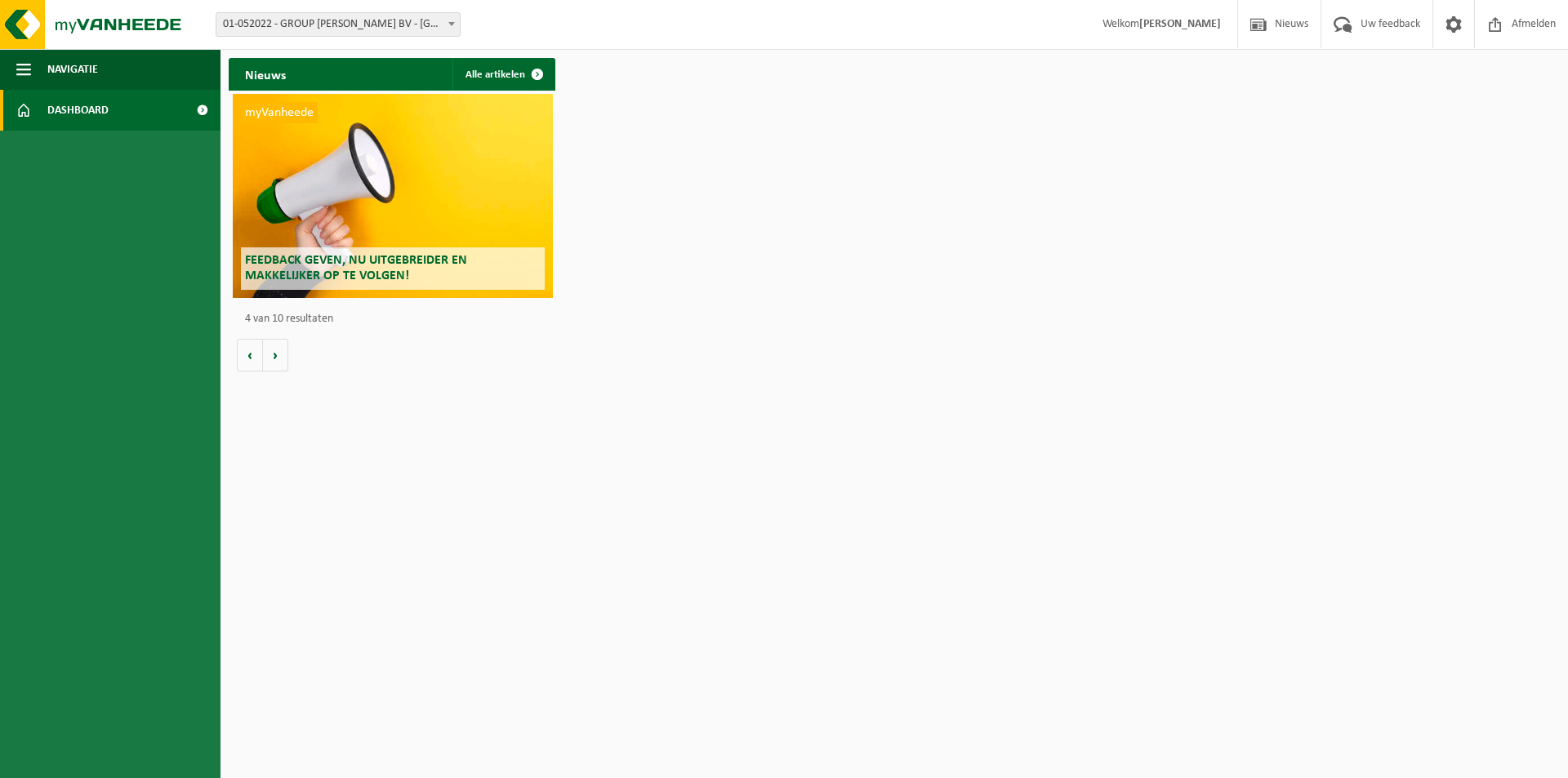
scroll to position [0, 980]
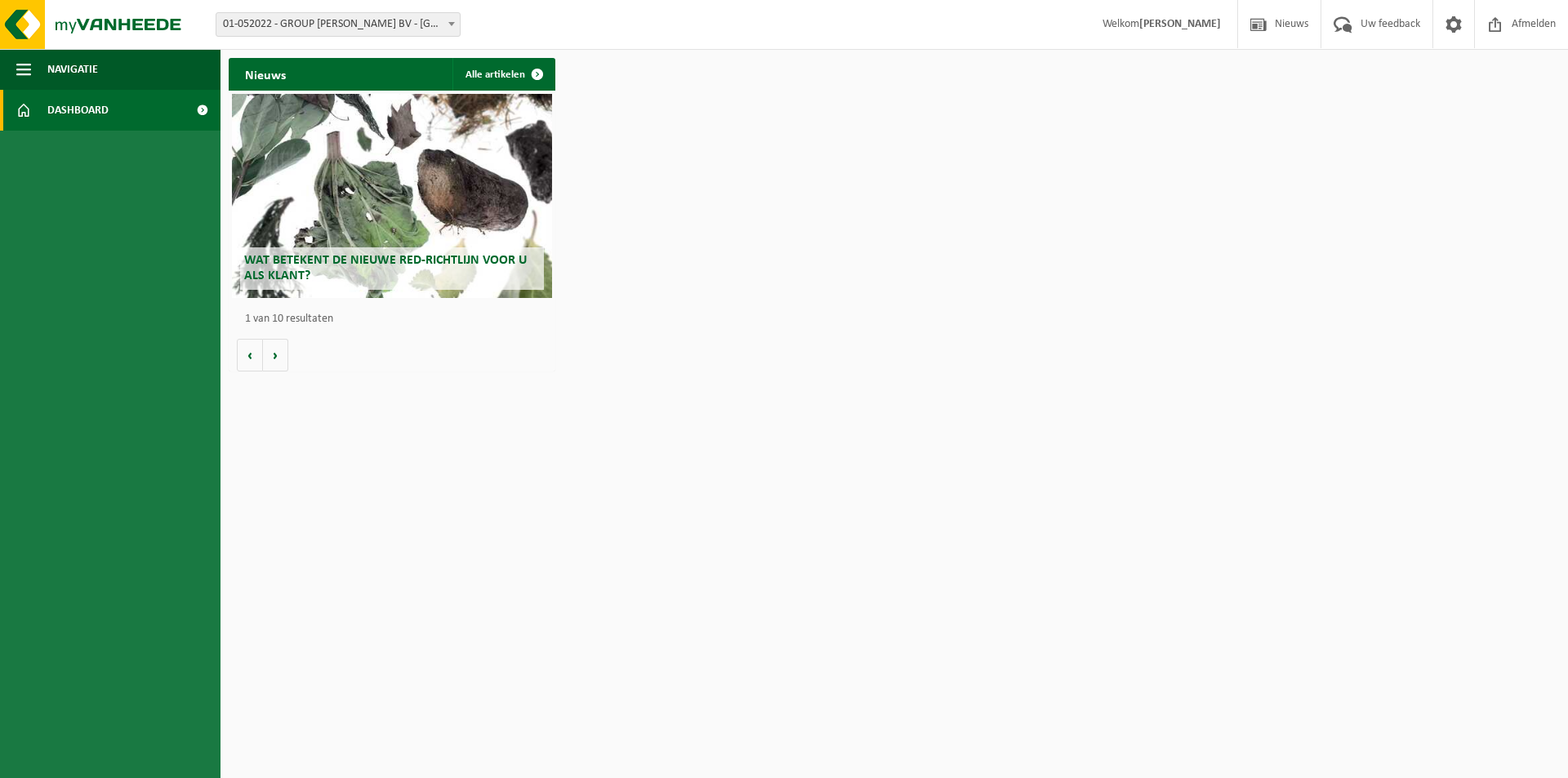
click at [401, 254] on span "Wat betekent de nieuwe RED-richtlijn voor u als klant?" at bounding box center [385, 268] width 282 height 29
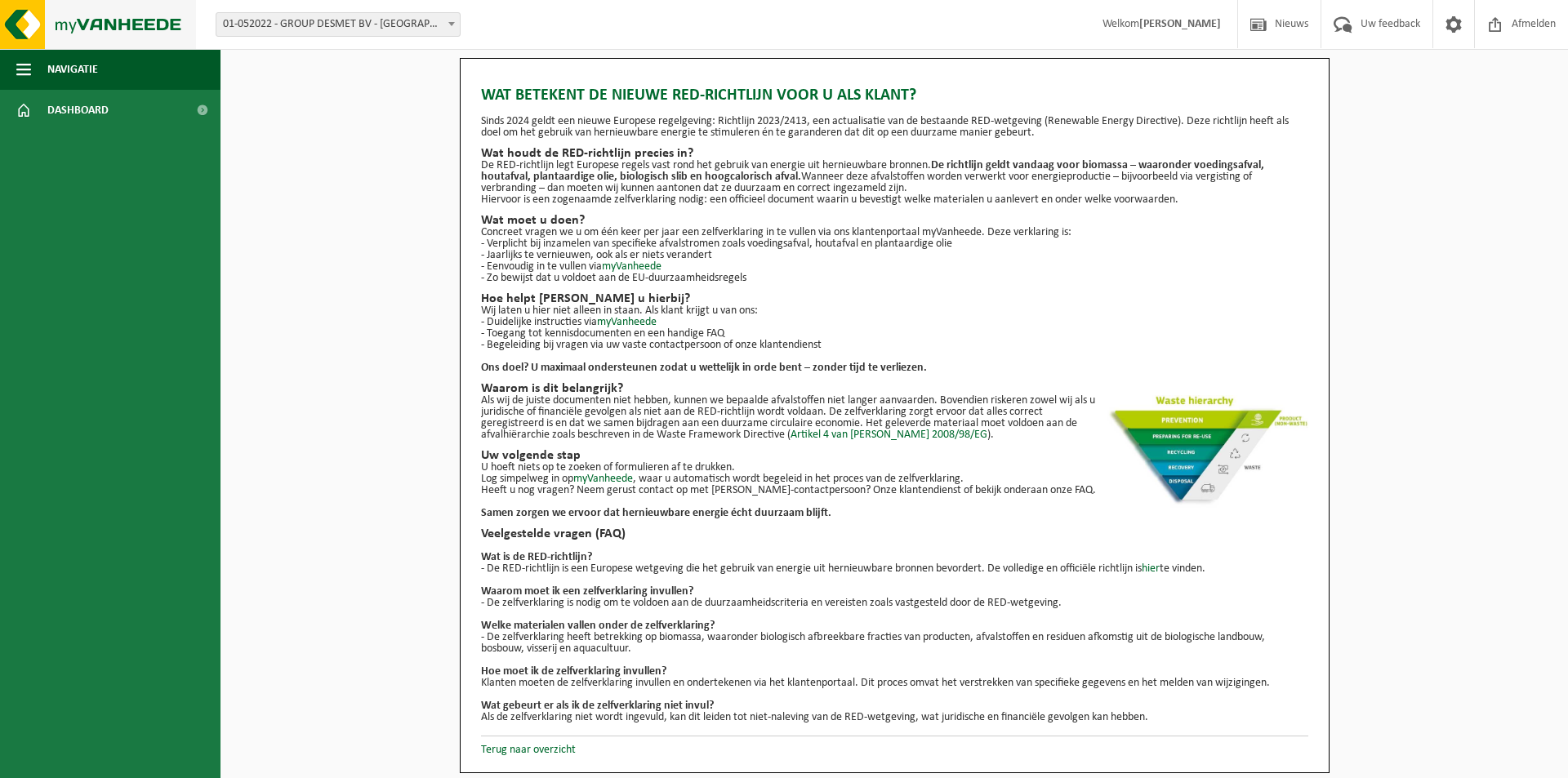
click at [27, 20] on img at bounding box center [98, 25] width 196 height 49
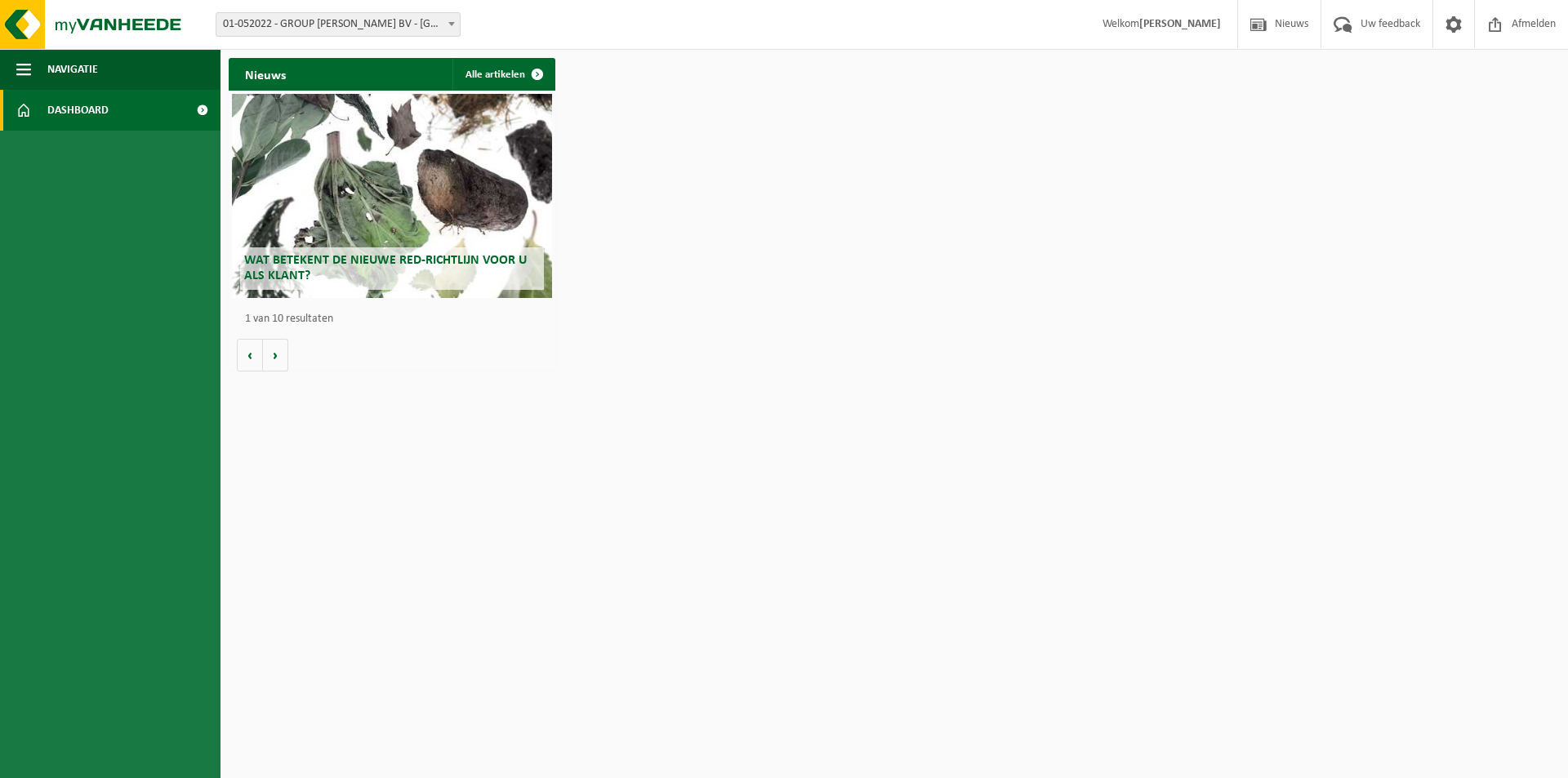
click at [27, 20] on img at bounding box center [98, 25] width 196 height 49
click at [526, 75] on span at bounding box center [537, 75] width 33 height 33
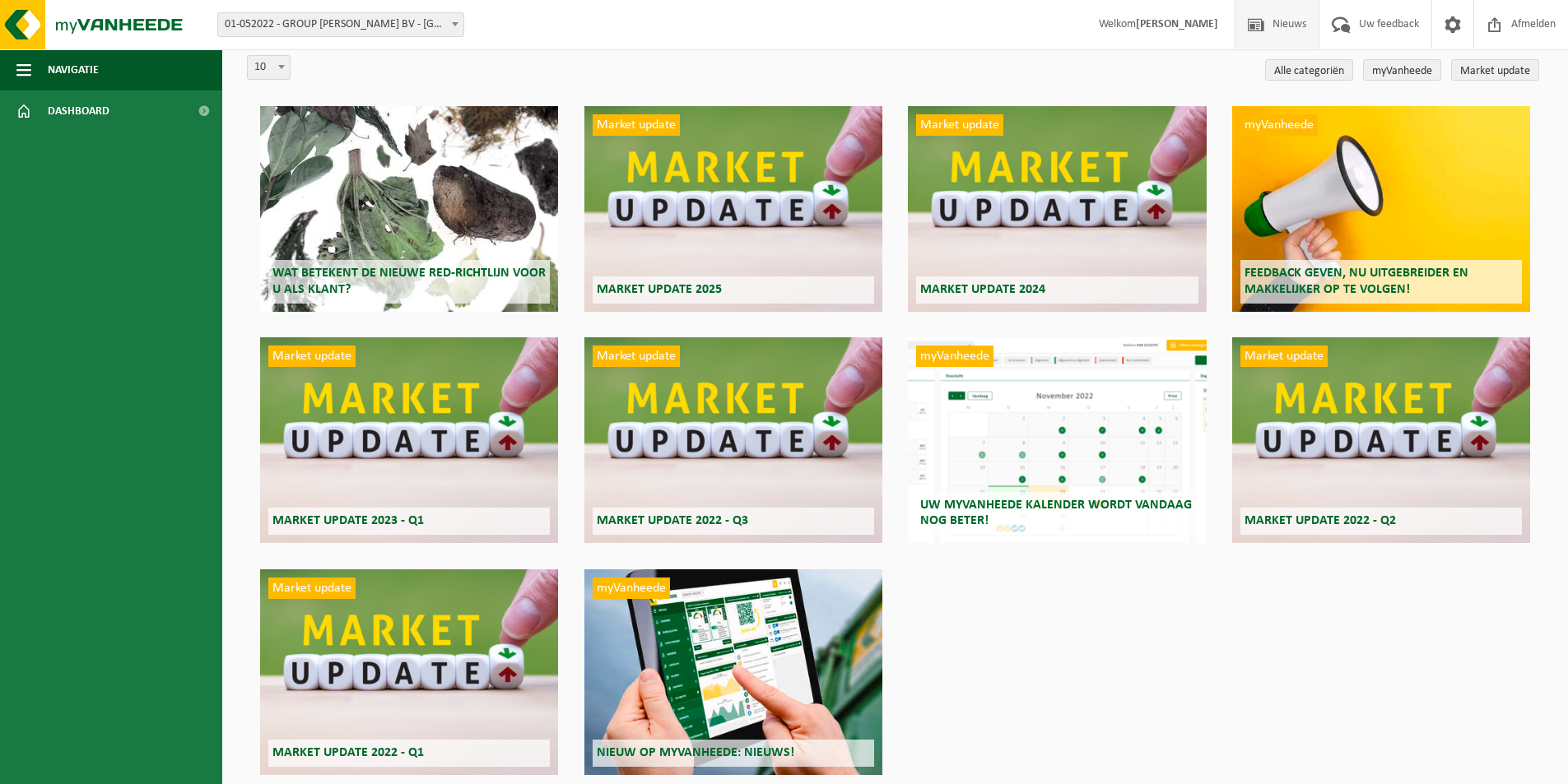
scroll to position [135, 0]
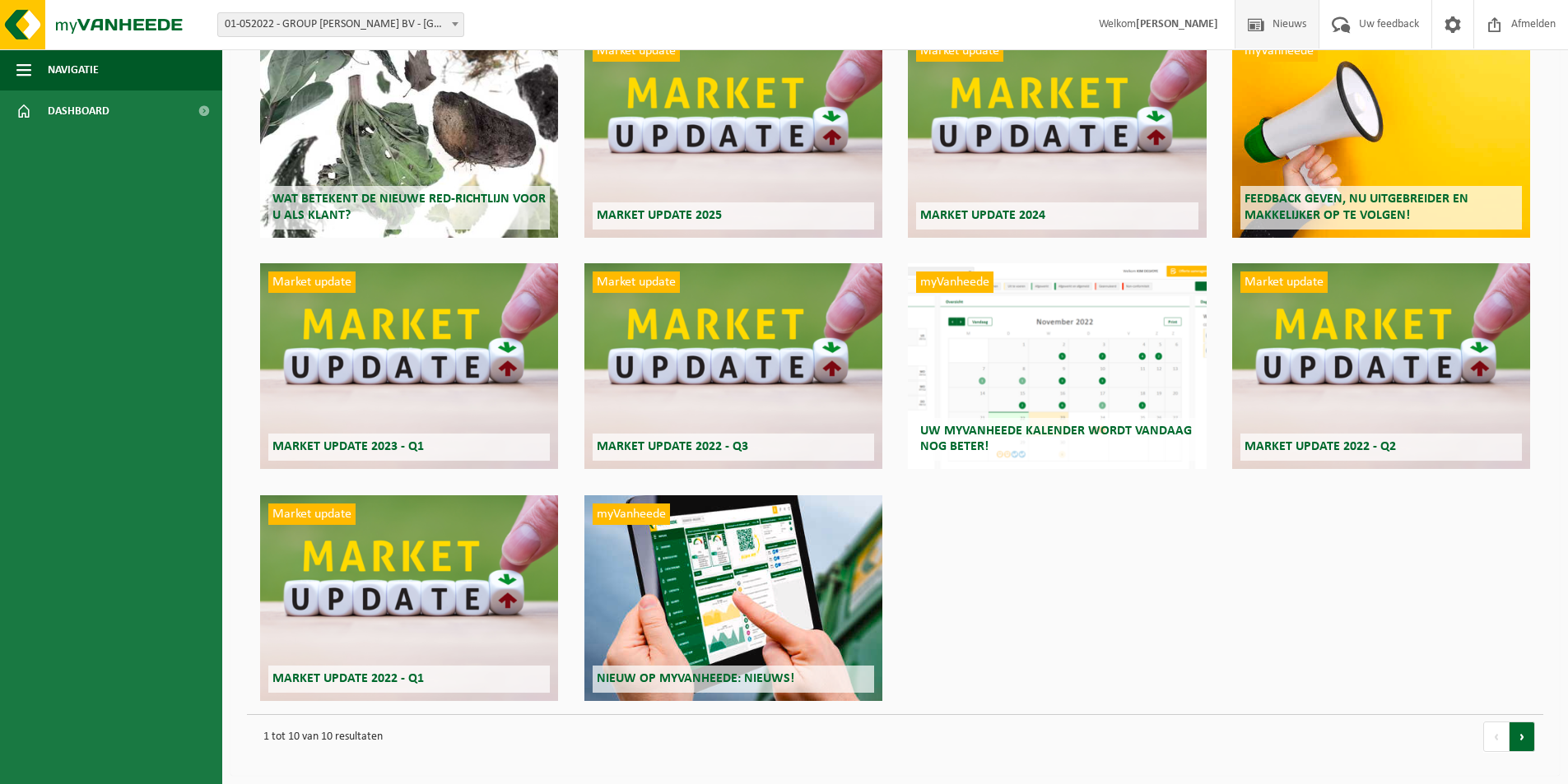
click at [1527, 742] on link "volgende" at bounding box center [1522, 736] width 26 height 31
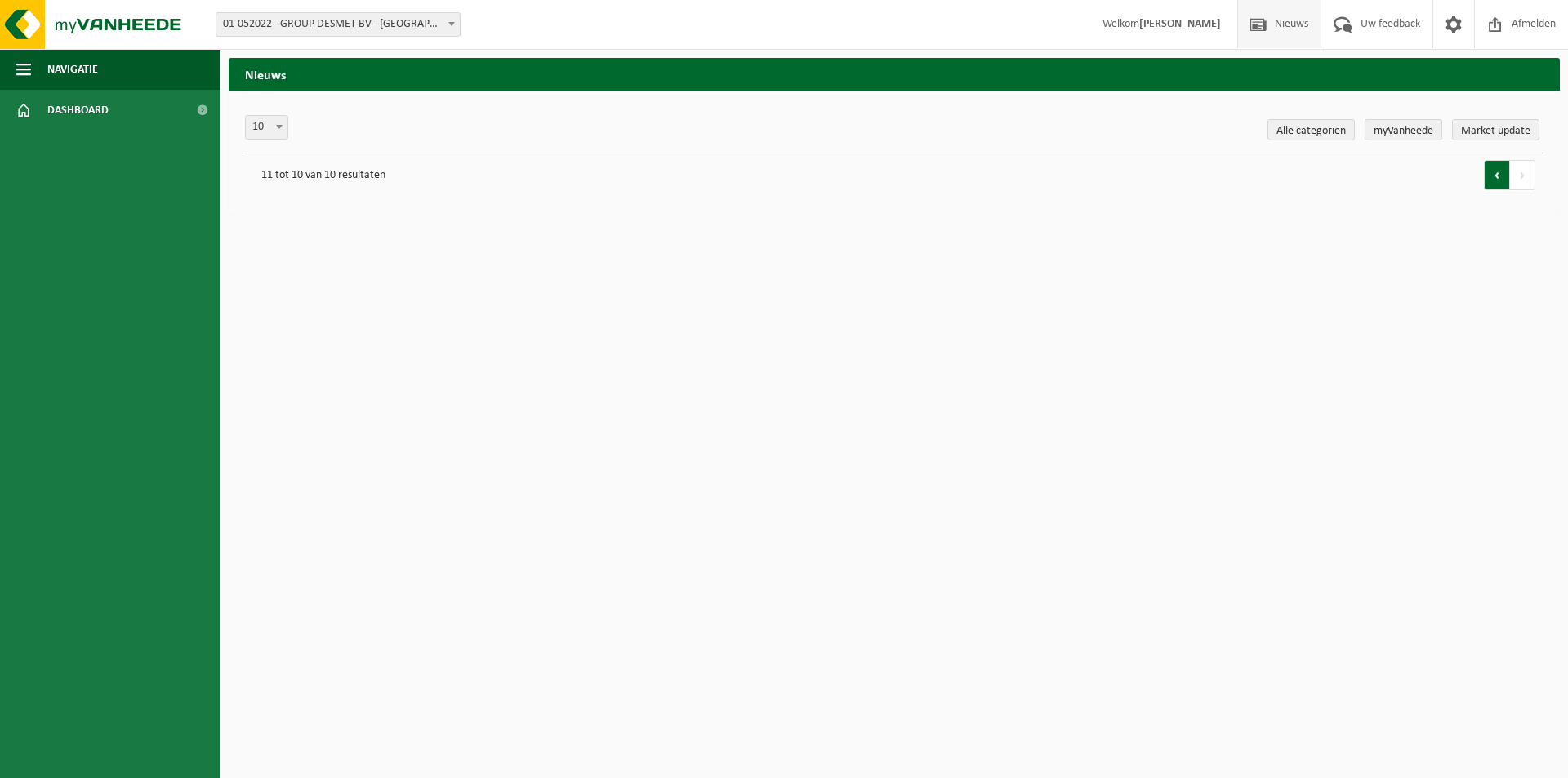
click at [1501, 182] on link "vorige" at bounding box center [1497, 175] width 26 height 30
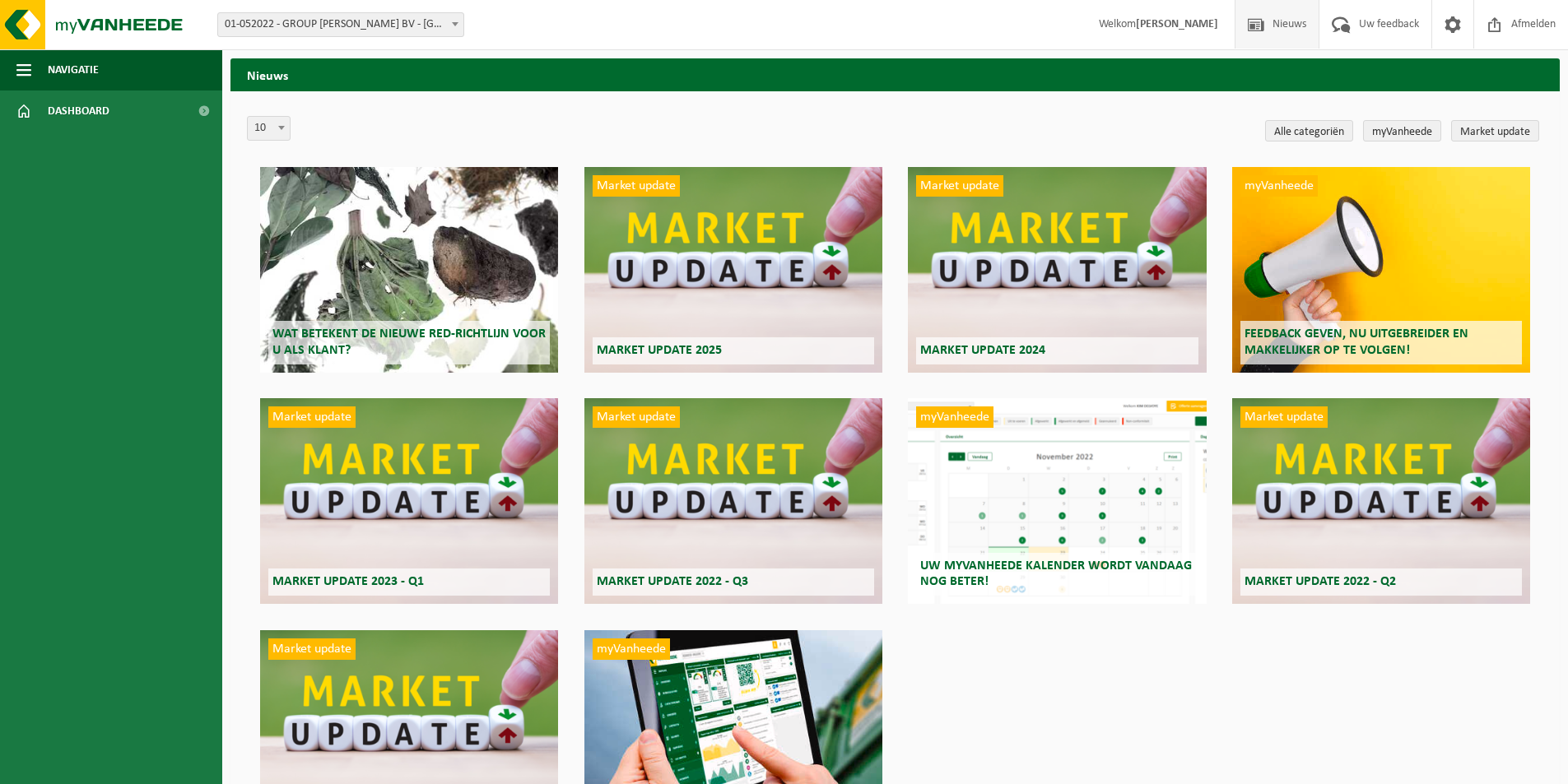
click at [1335, 128] on link "Alle categoriën" at bounding box center [1308, 131] width 88 height 21
click at [1407, 134] on link "myVanheede" at bounding box center [1402, 131] width 79 height 21
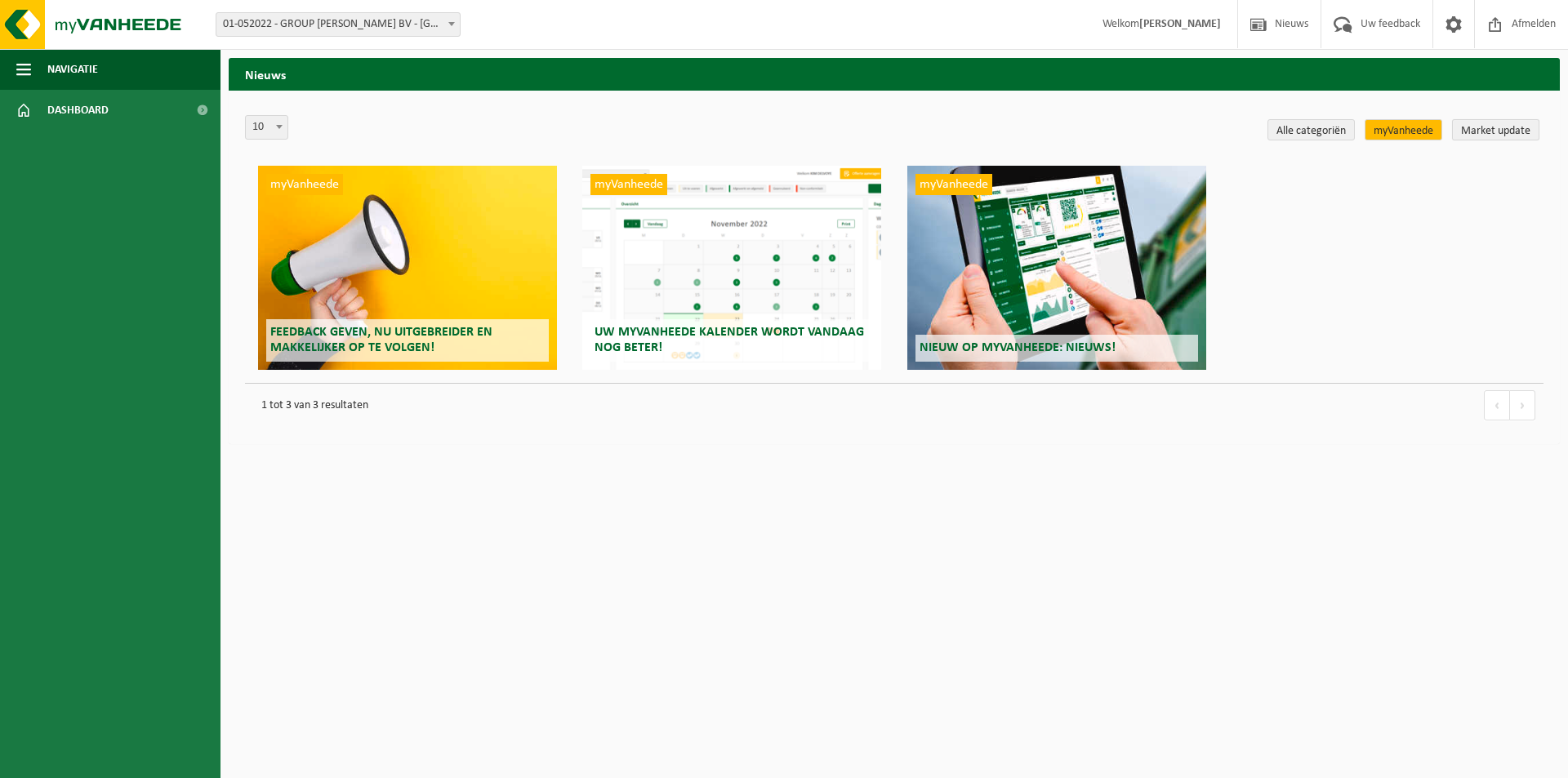
click at [1480, 133] on link "Market update" at bounding box center [1495, 130] width 88 height 21
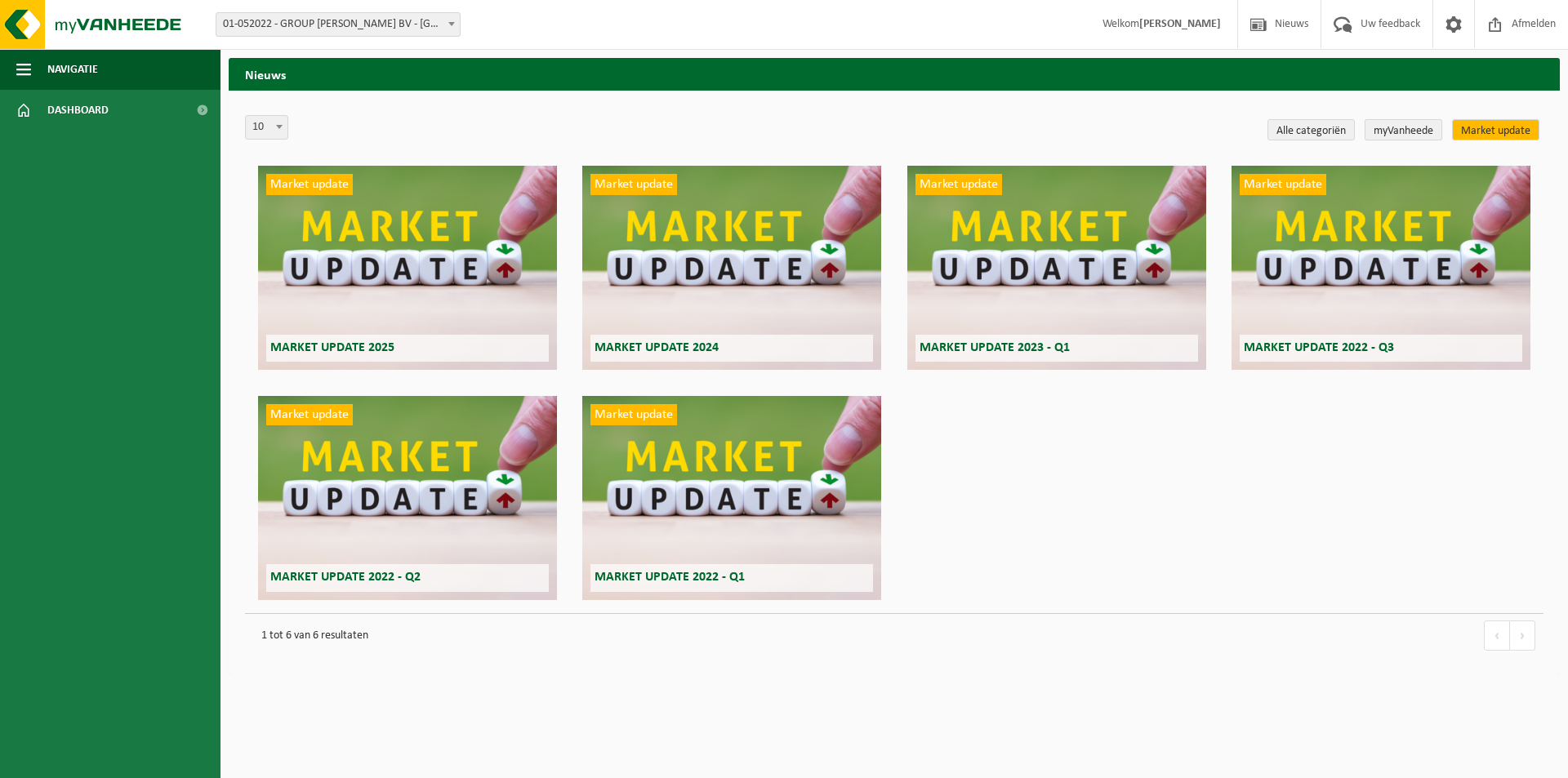
click at [1411, 130] on link "myVanheede" at bounding box center [1403, 130] width 78 height 21
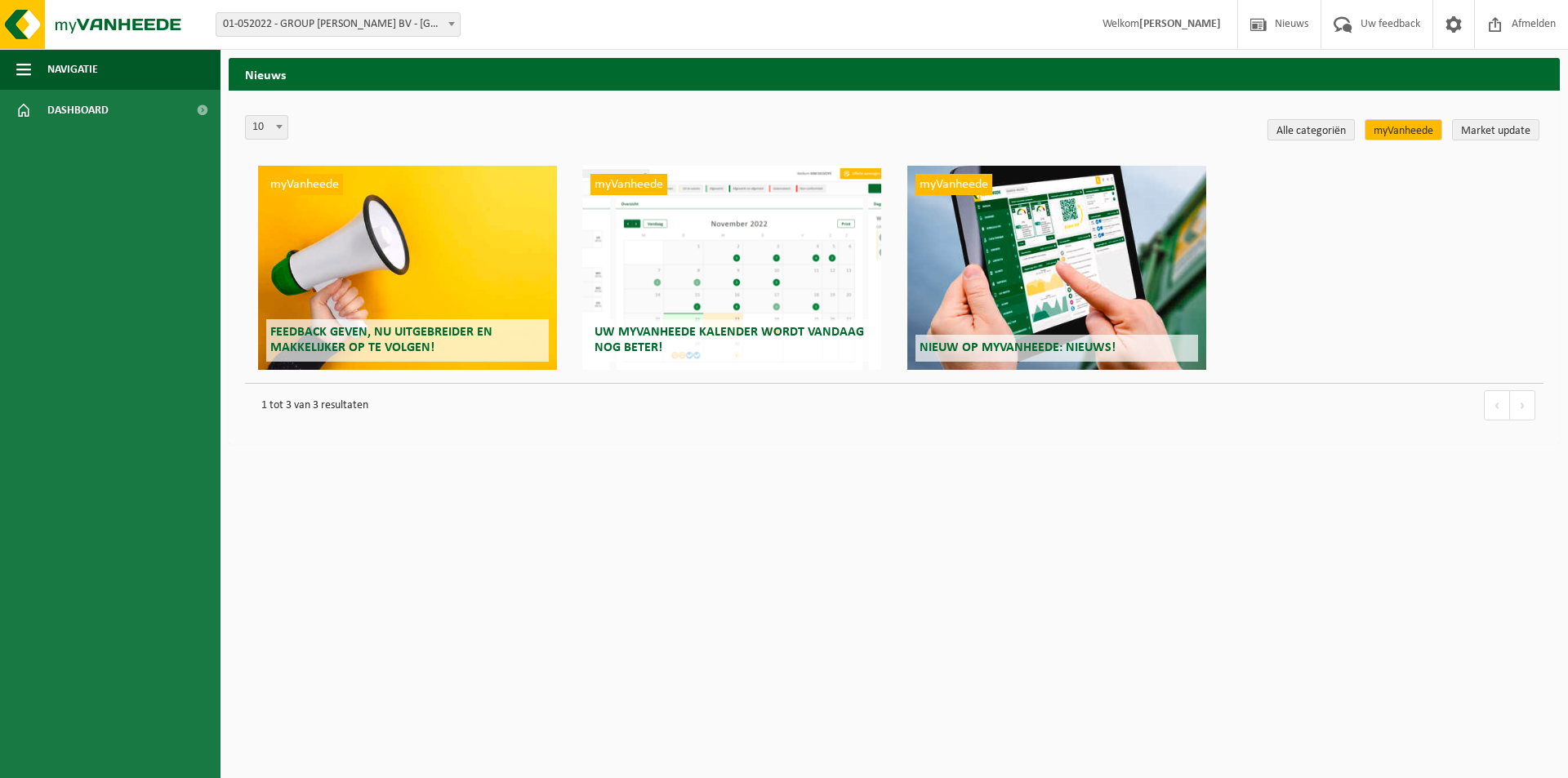
click at [1326, 128] on link "Alle categoriën" at bounding box center [1310, 130] width 88 height 21
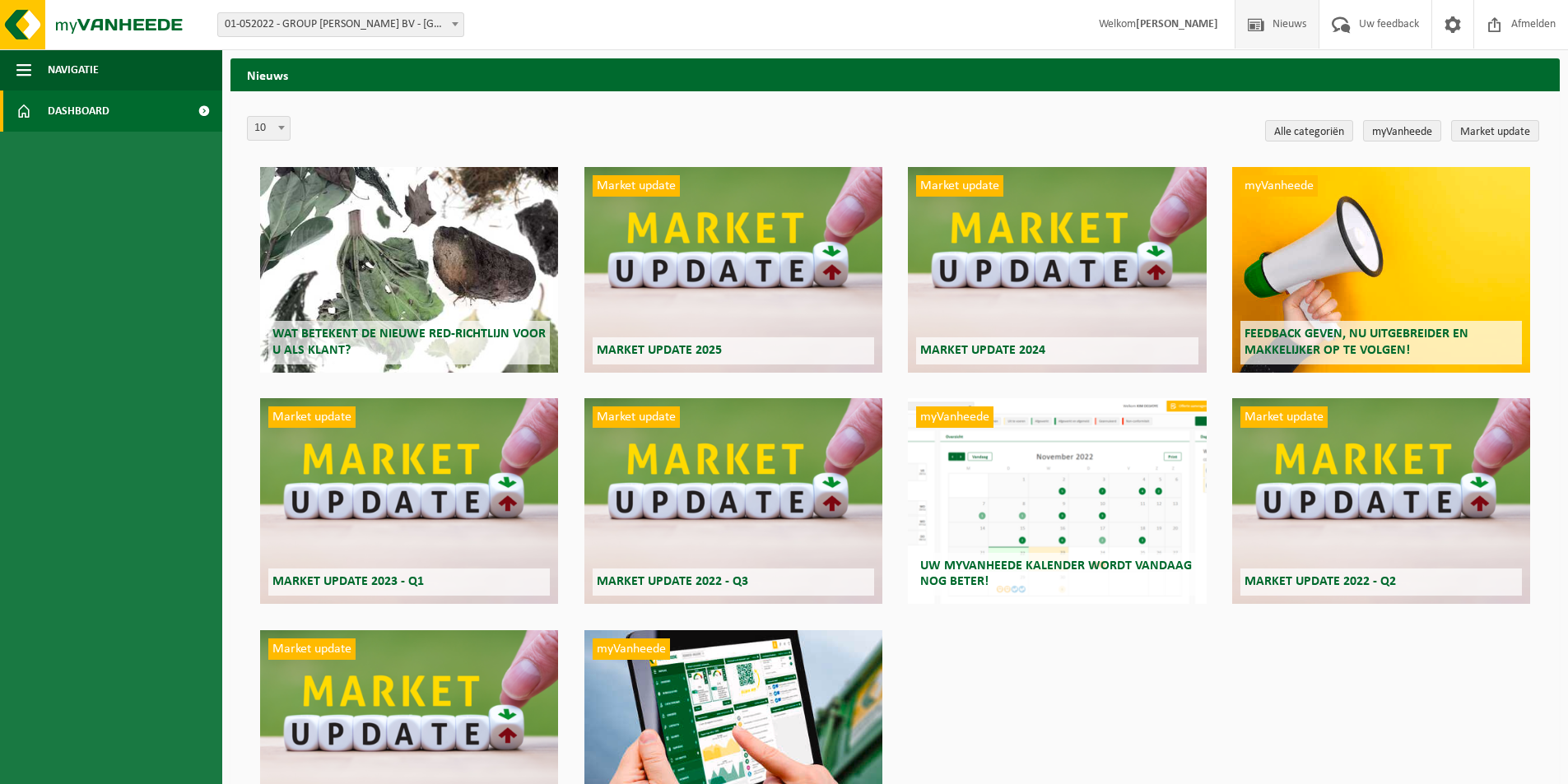
click at [37, 105] on link "Dashboard" at bounding box center [111, 112] width 222 height 41
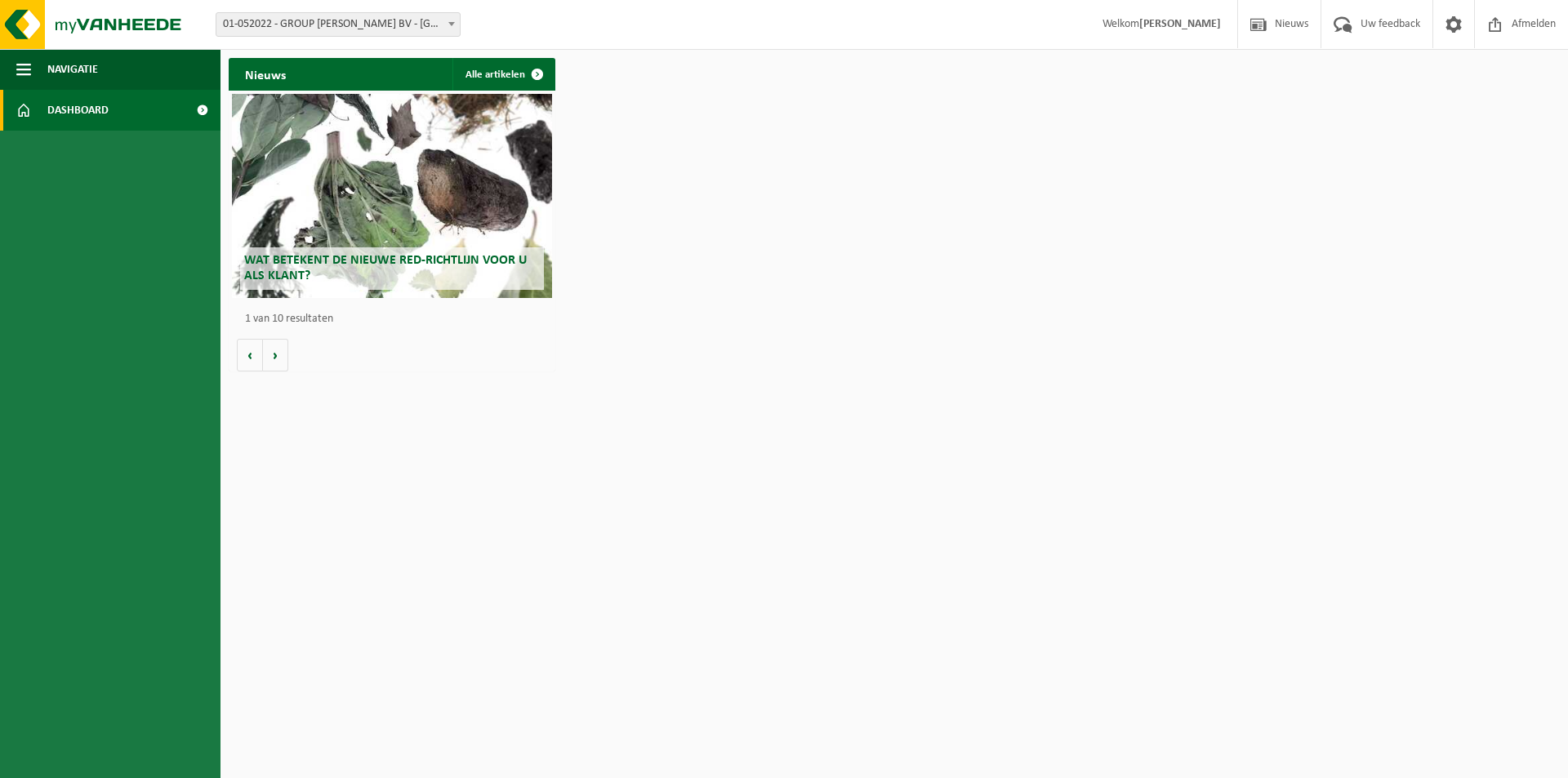
click at [198, 111] on span at bounding box center [202, 111] width 37 height 41
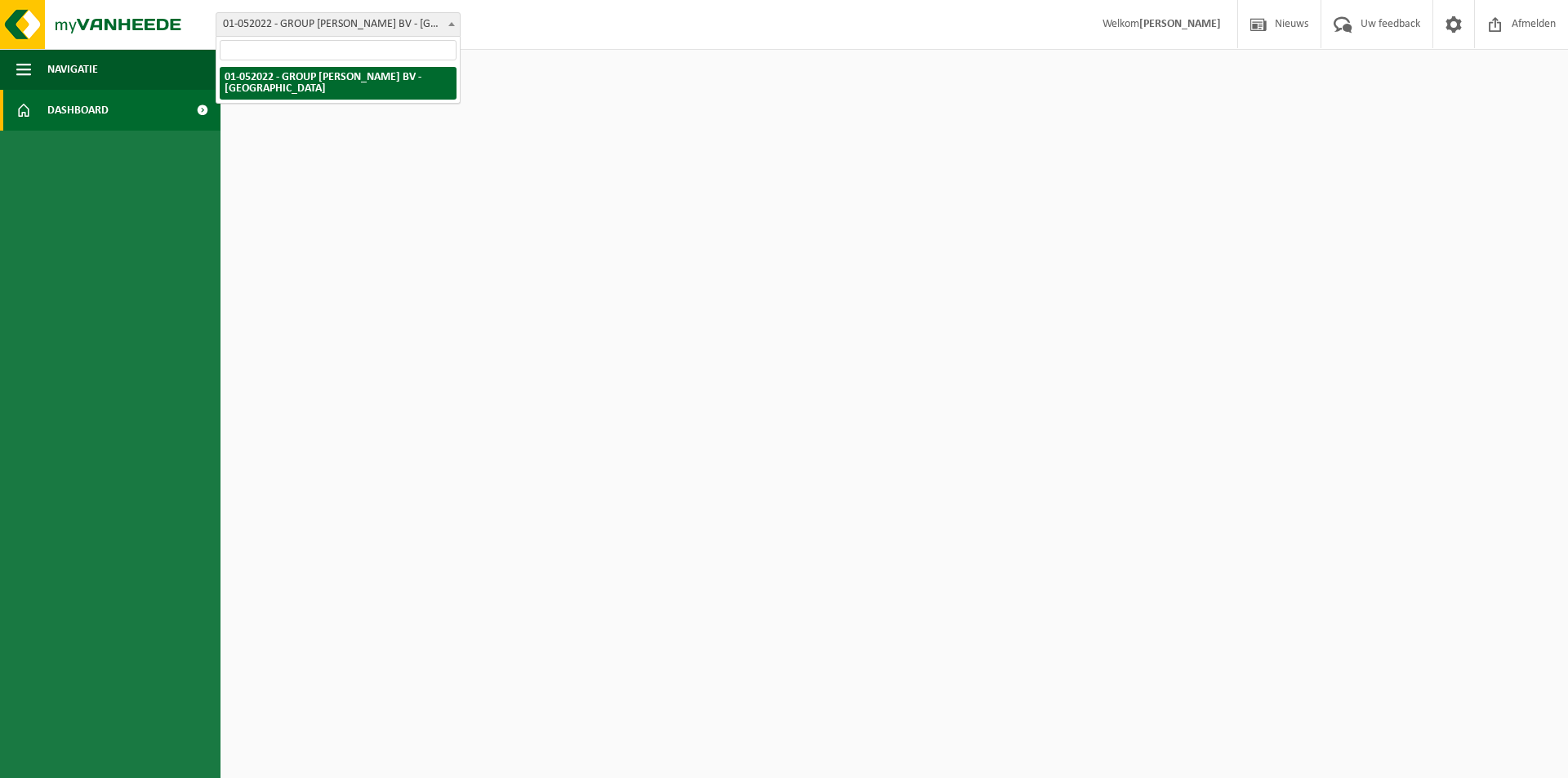
click at [340, 23] on span "01-052022 - GROUP DESMET BV - [GEOGRAPHIC_DATA]" at bounding box center [338, 25] width 244 height 23
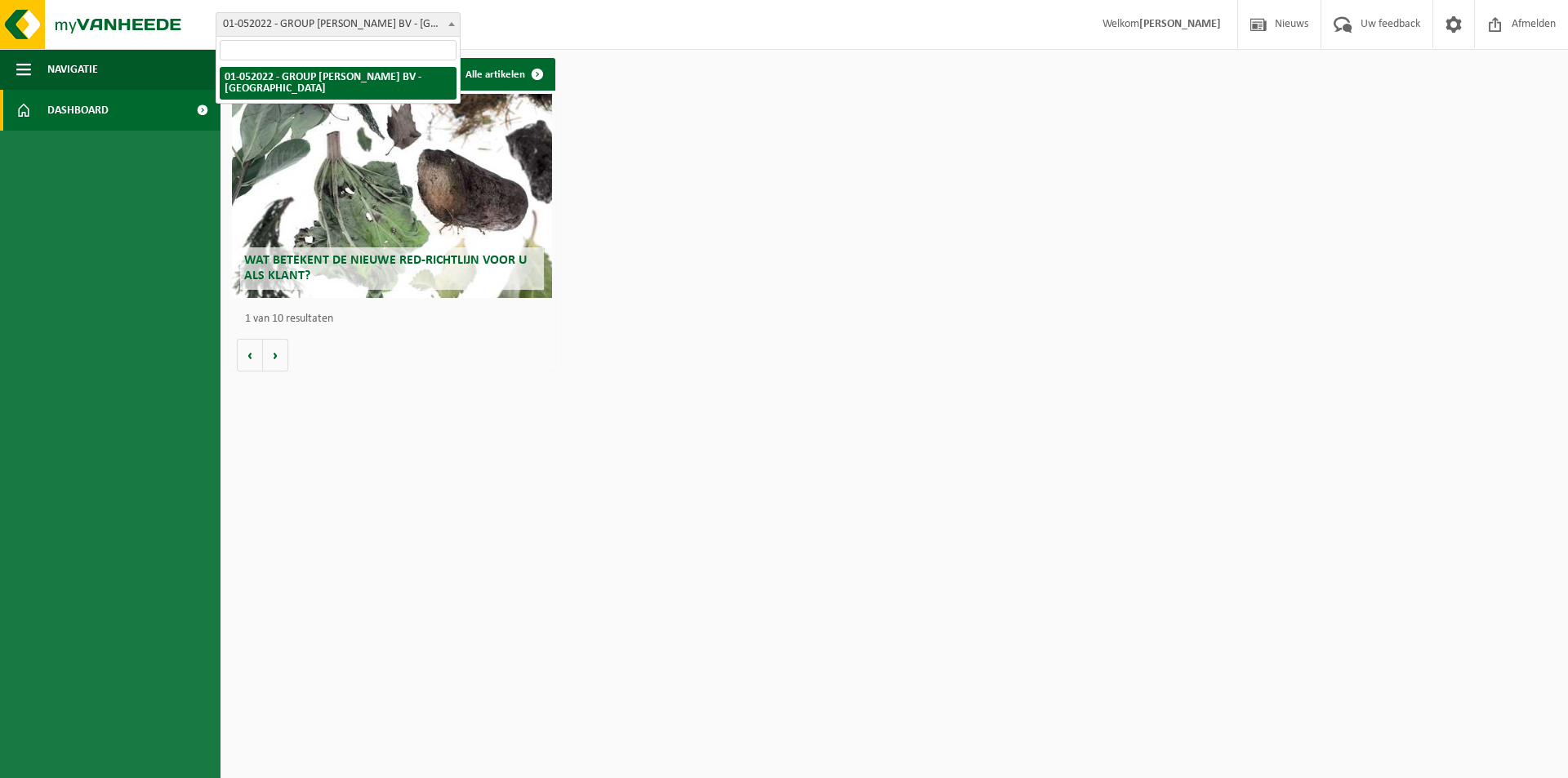
click at [457, 22] on span at bounding box center [452, 24] width 16 height 21
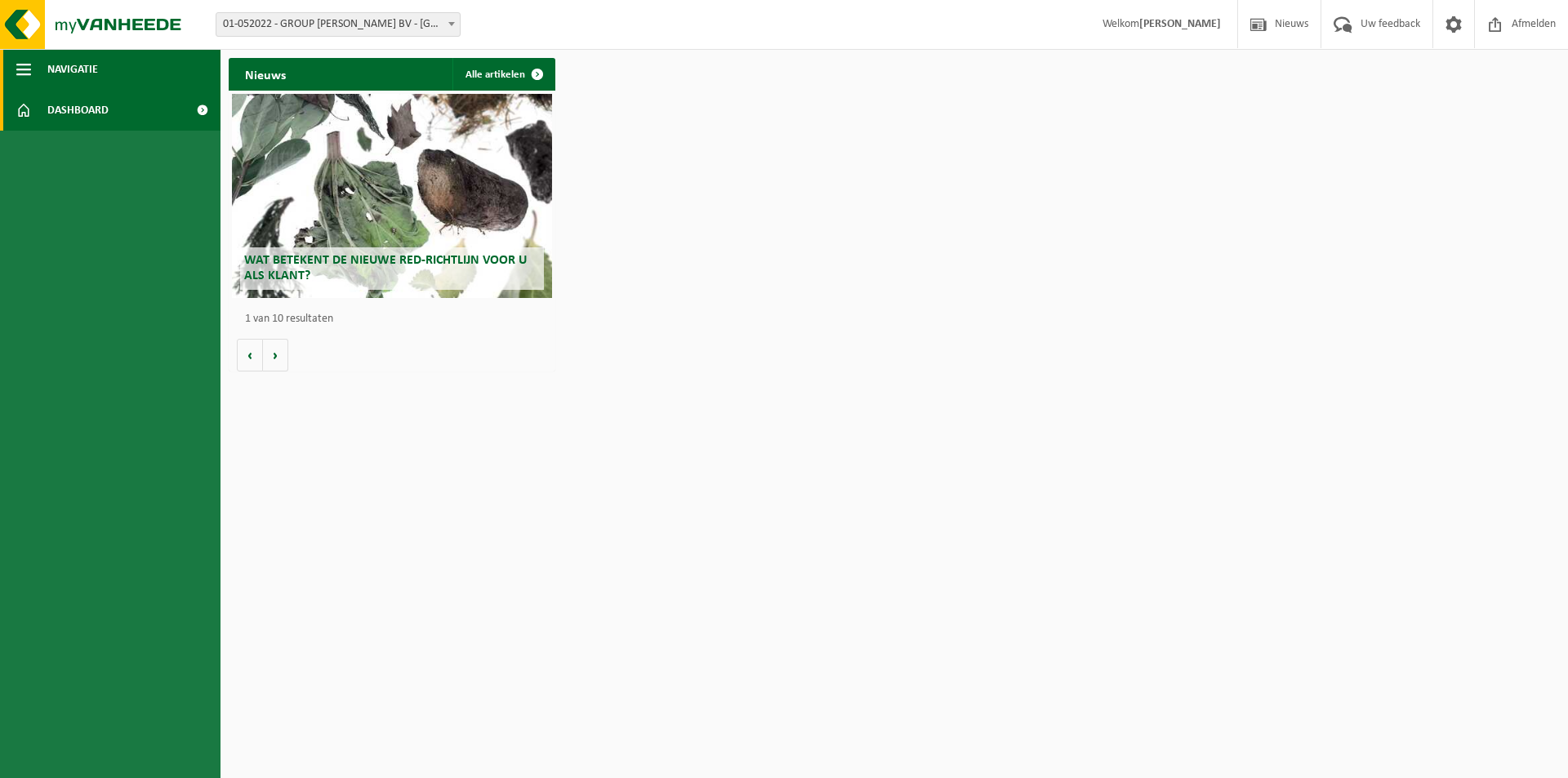
click at [76, 78] on span "Navigatie" at bounding box center [73, 70] width 51 height 41
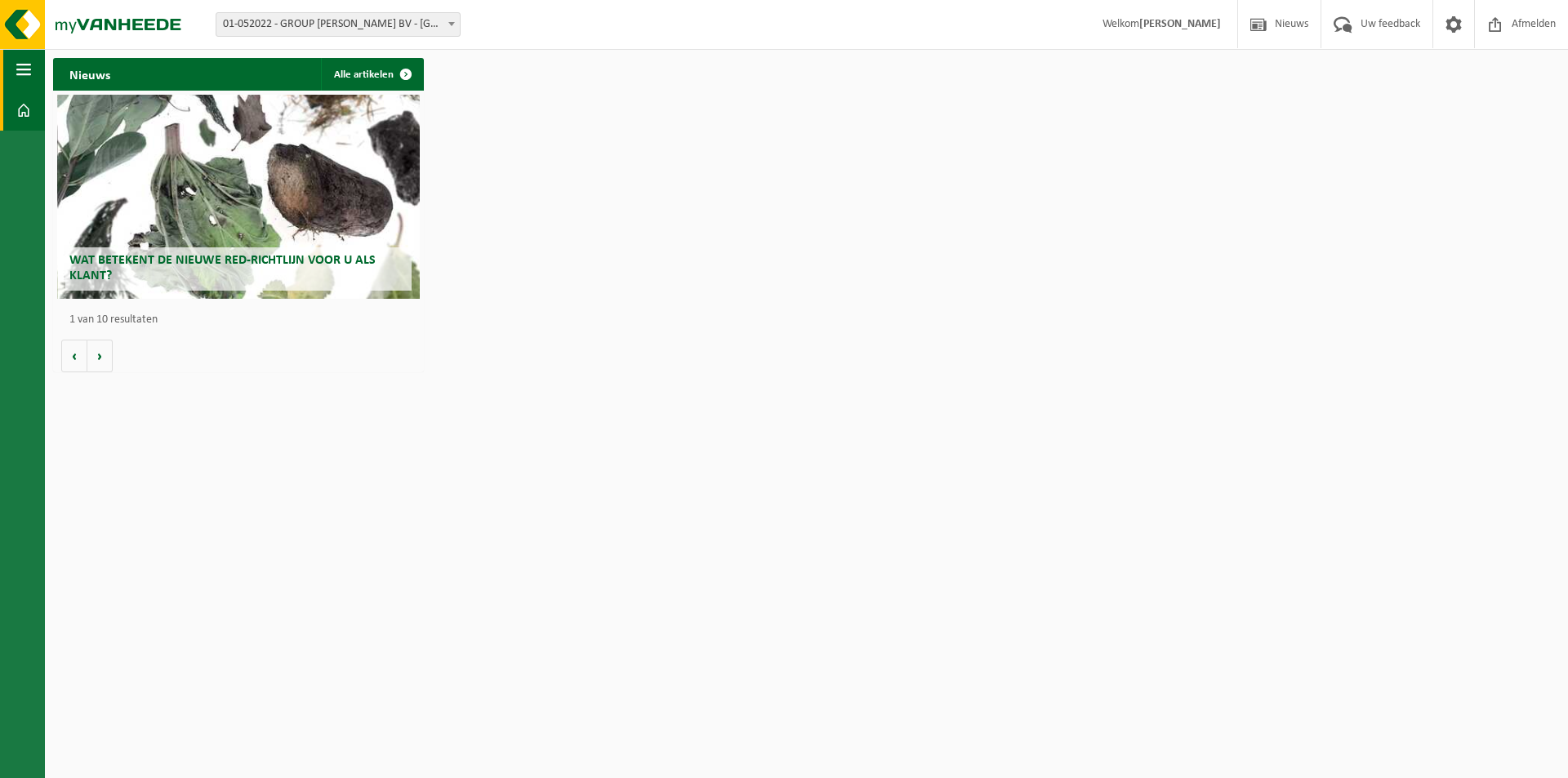
click at [21, 66] on span "button" at bounding box center [24, 70] width 15 height 41
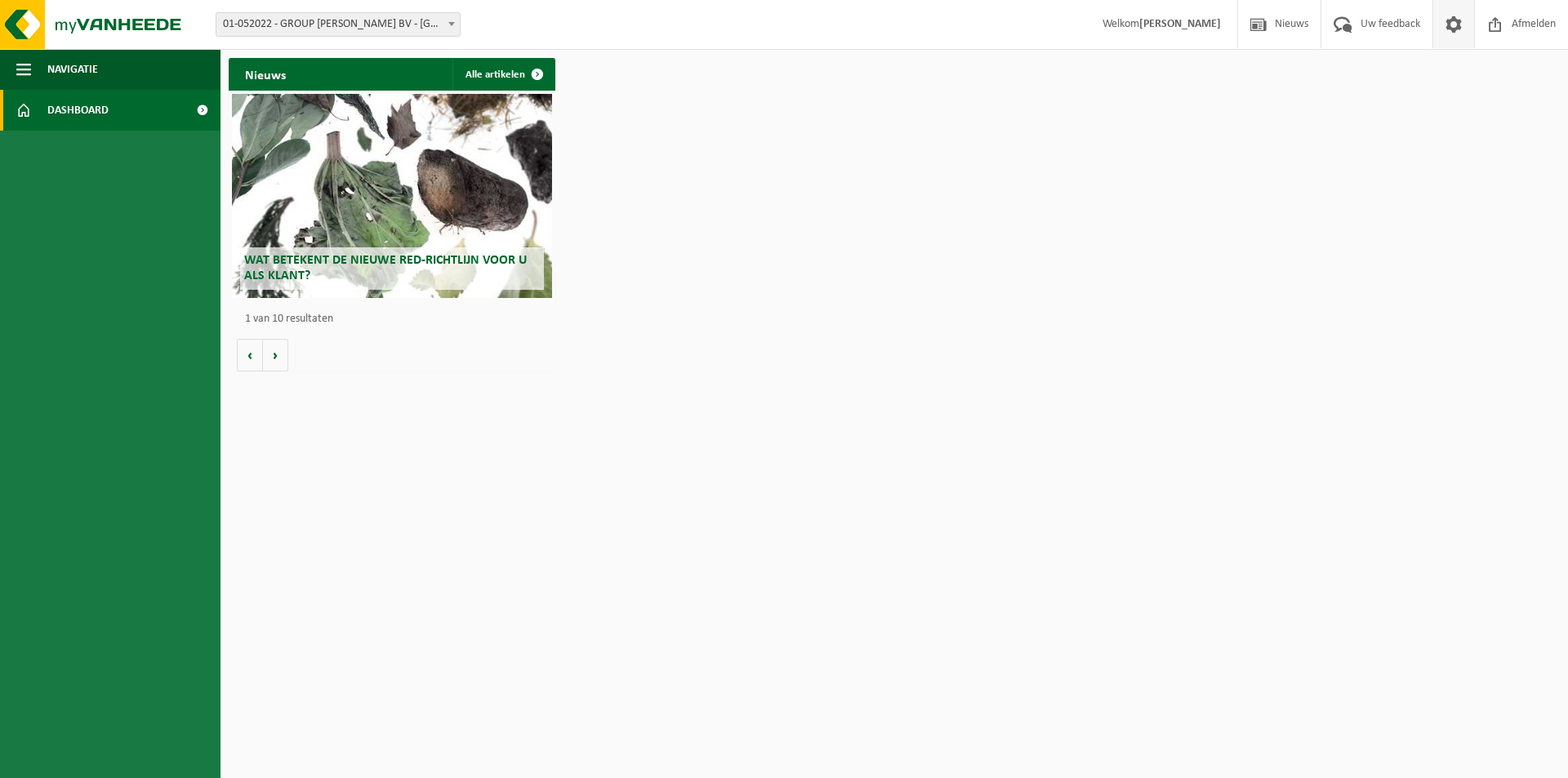
click at [1455, 28] on span at bounding box center [1453, 24] width 25 height 48
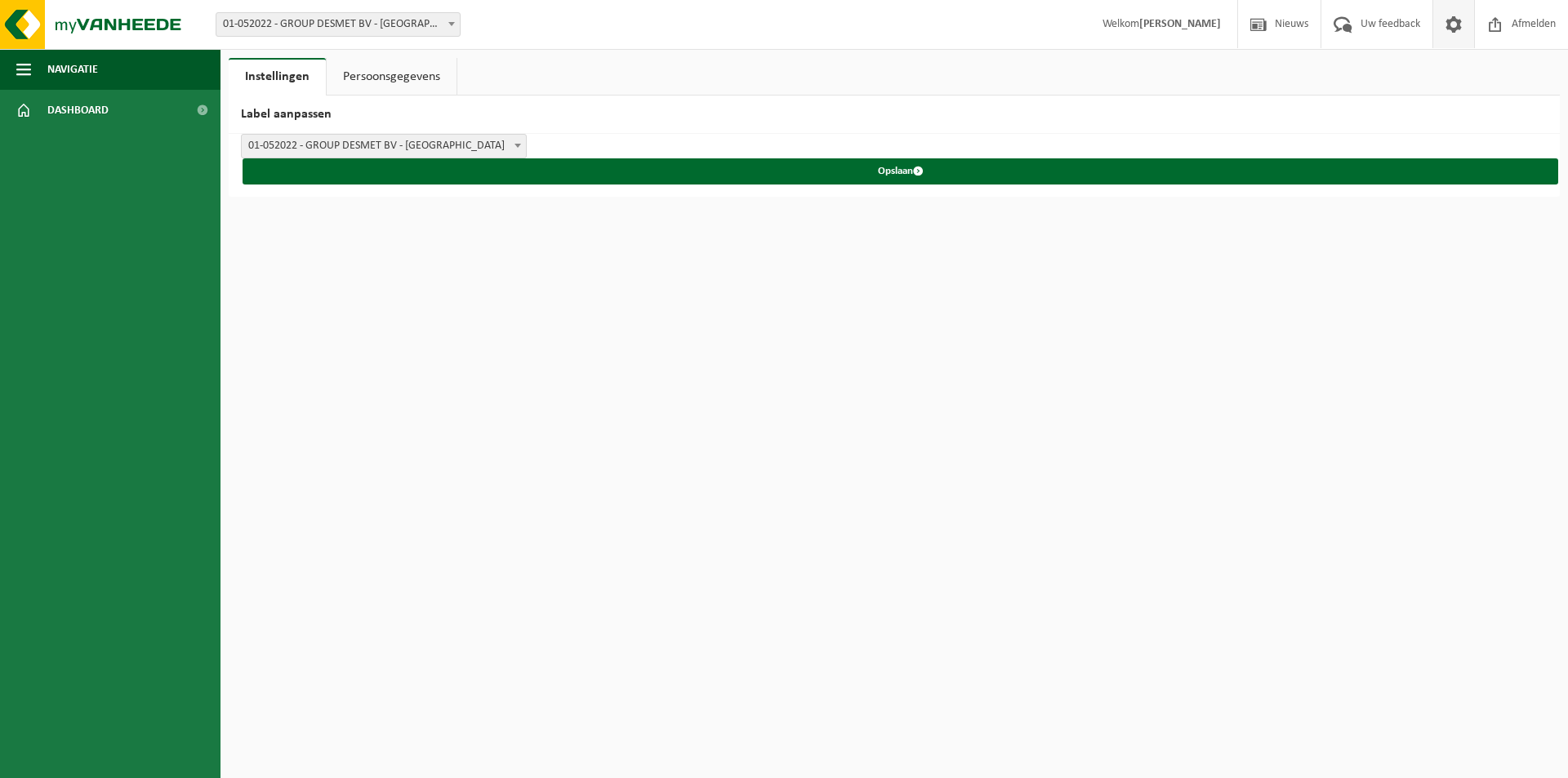
click at [460, 139] on span "01-052022 - GROUP DESMET BV - [GEOGRAPHIC_DATA]" at bounding box center [384, 146] width 284 height 23
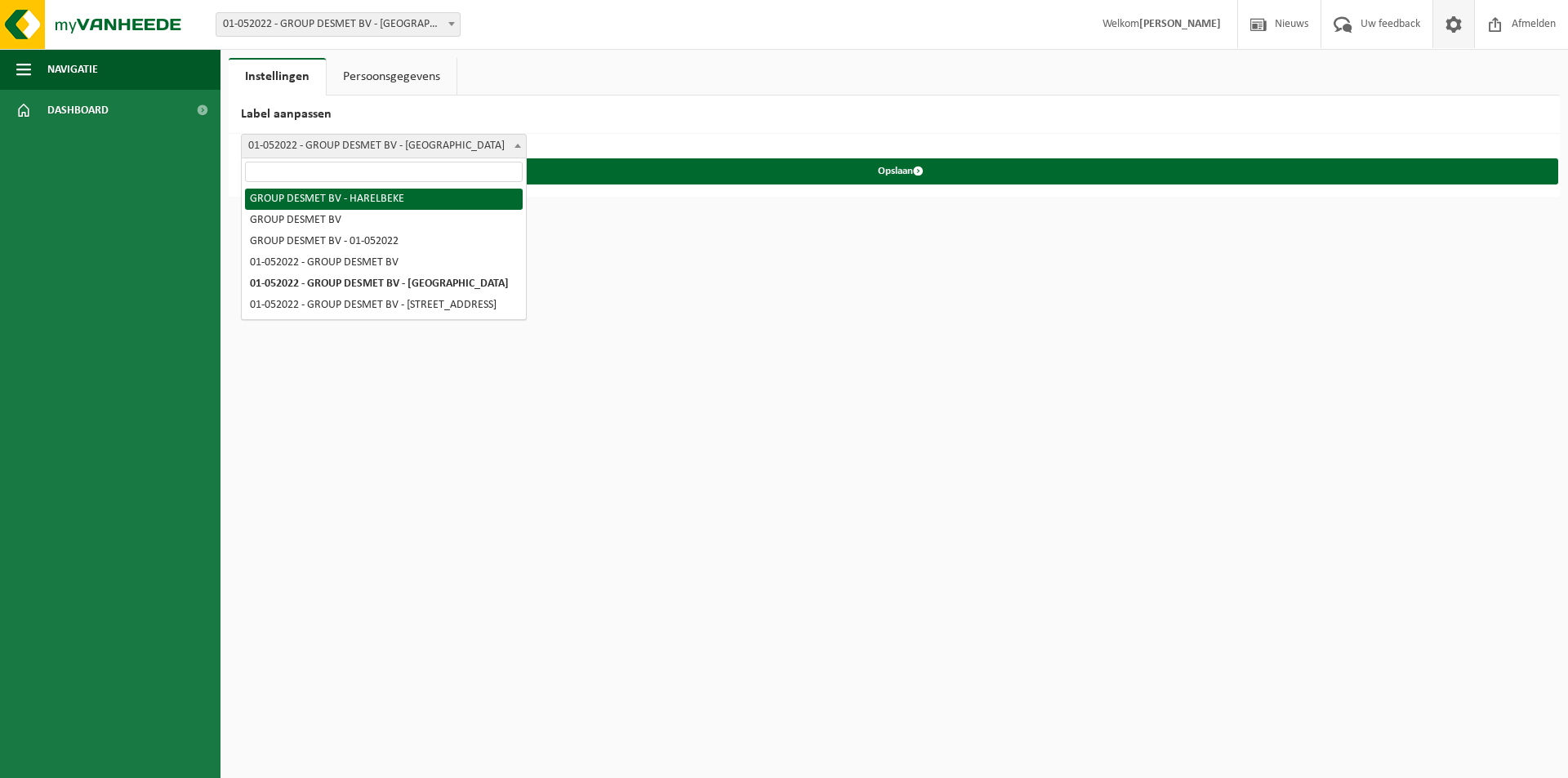
select select "0"
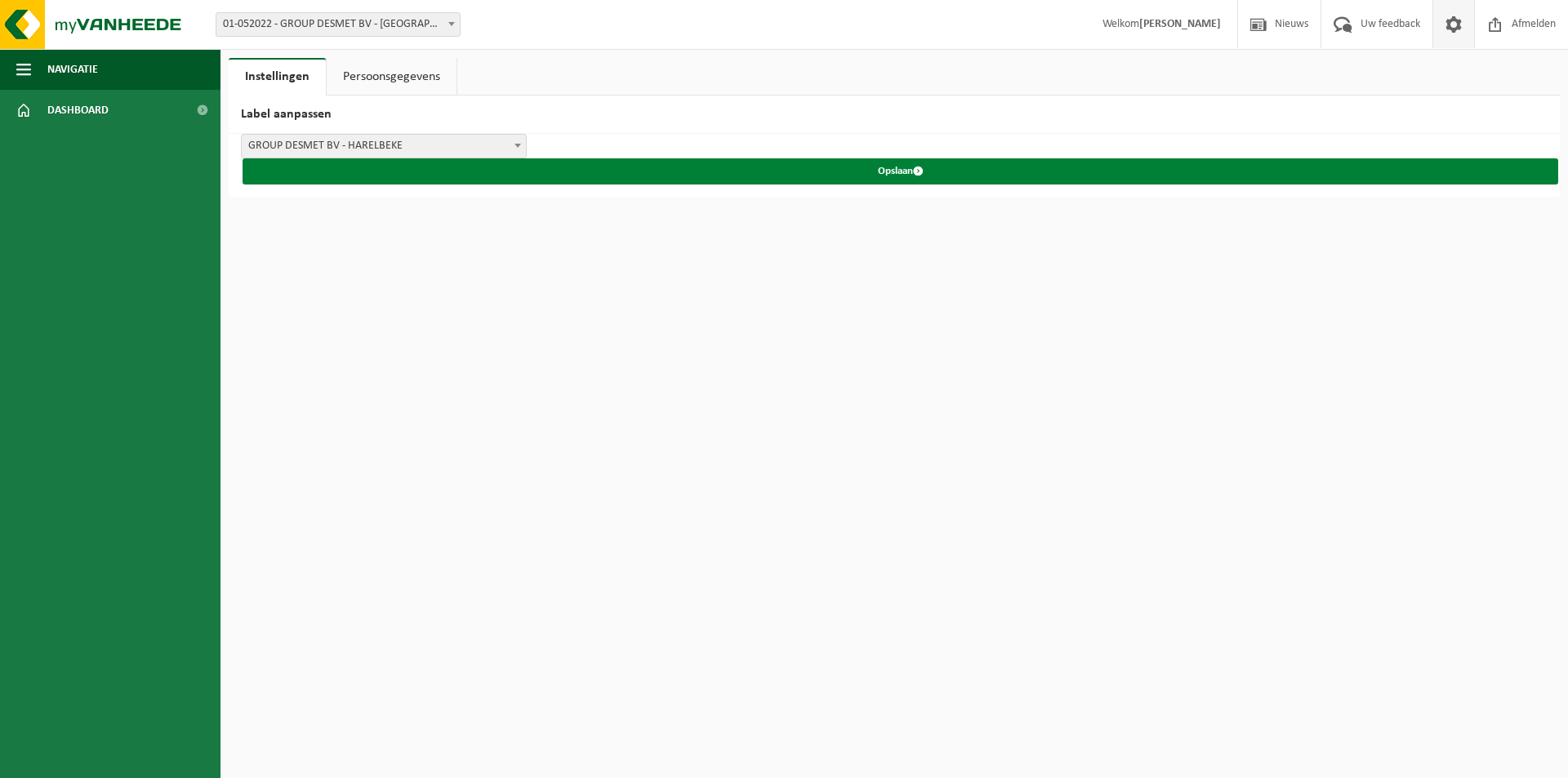
click at [877, 174] on button "Opslaan" at bounding box center [900, 171] width 1315 height 26
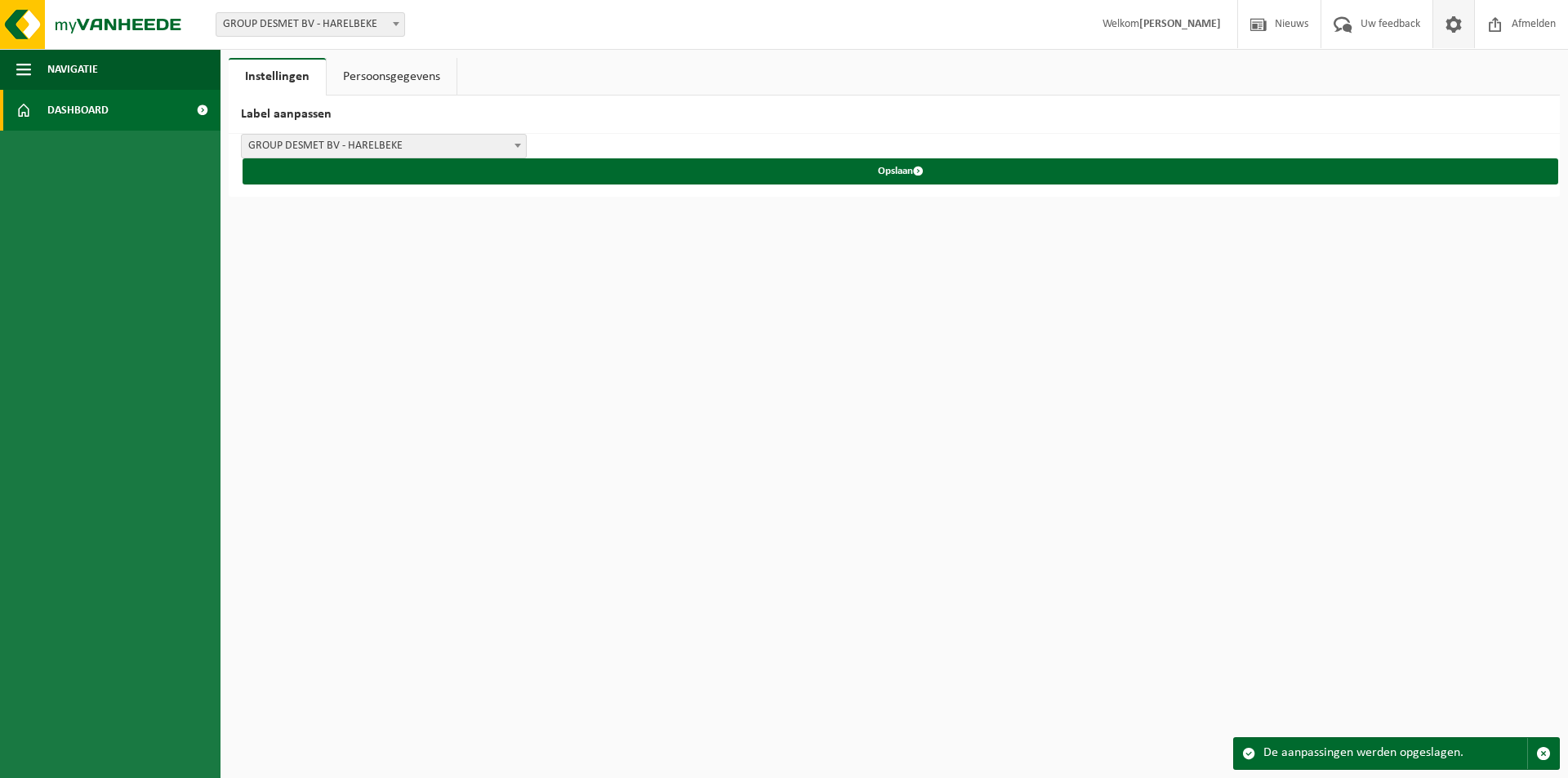
click at [93, 101] on span "Dashboard" at bounding box center [78, 111] width 62 height 41
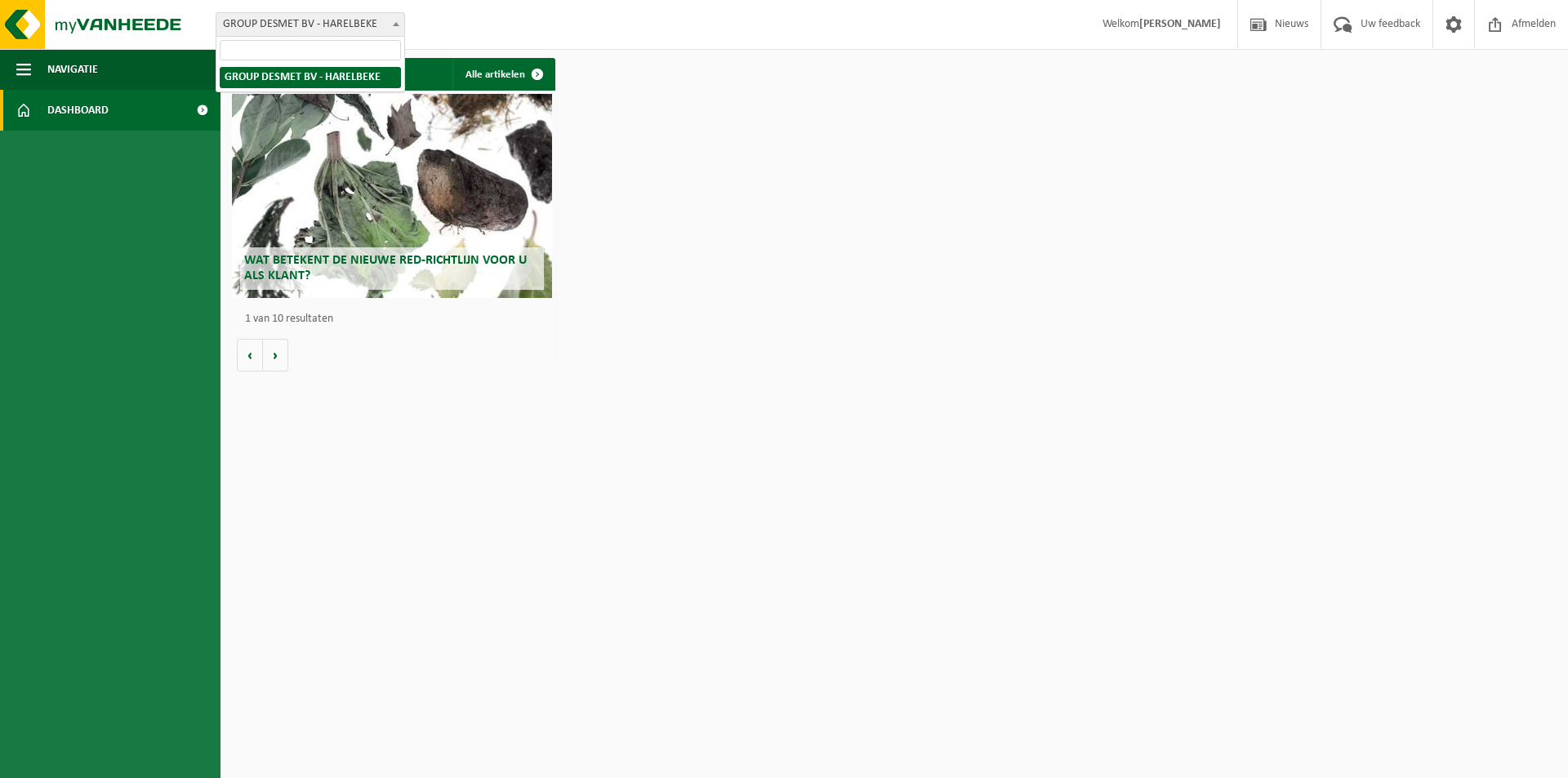
click at [398, 28] on span at bounding box center [396, 24] width 16 height 21
click at [1458, 31] on span at bounding box center [1453, 24] width 25 height 48
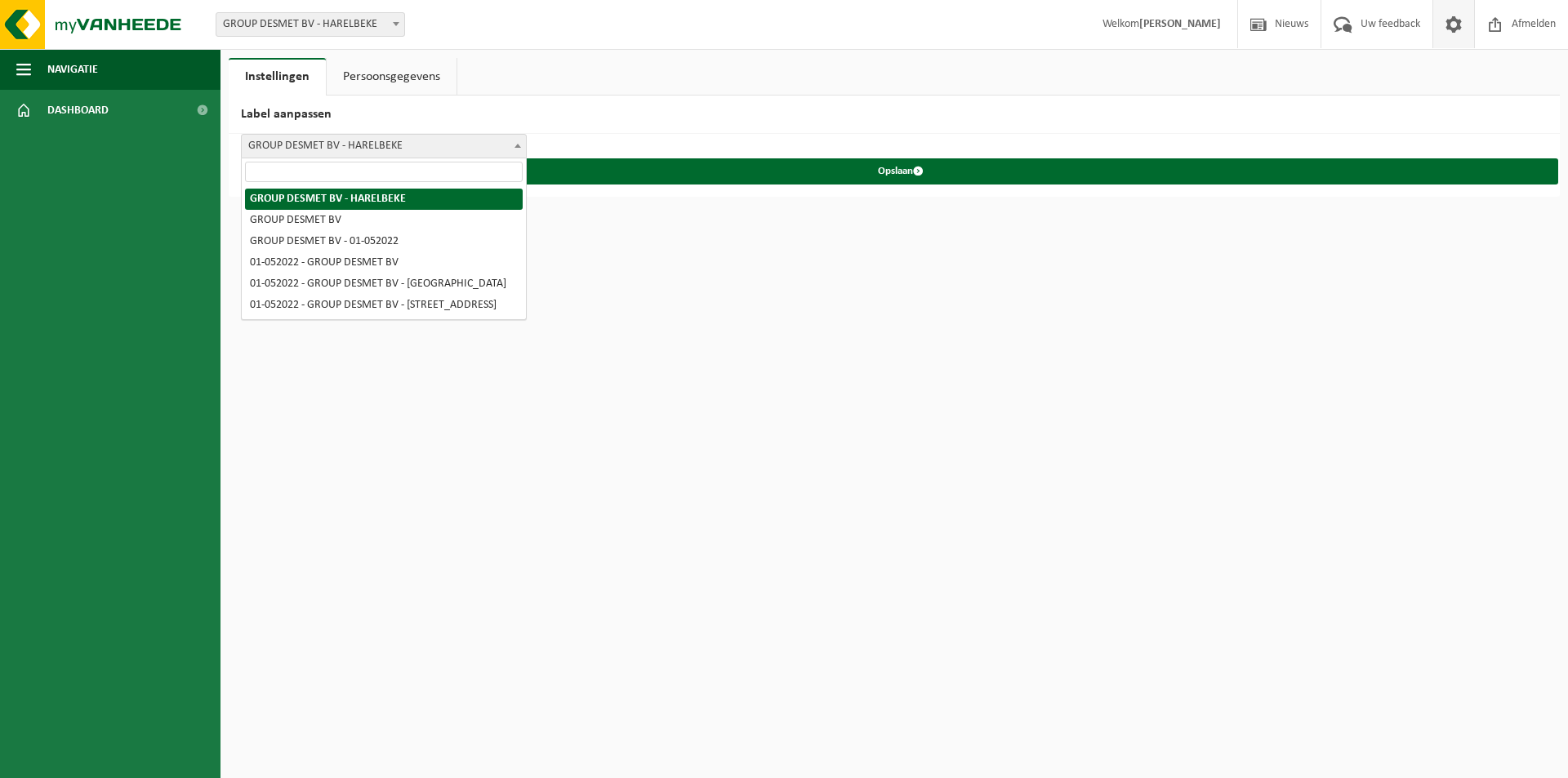
click at [399, 146] on span "GROUP DESMET BV - HARELBEKE" at bounding box center [384, 146] width 284 height 23
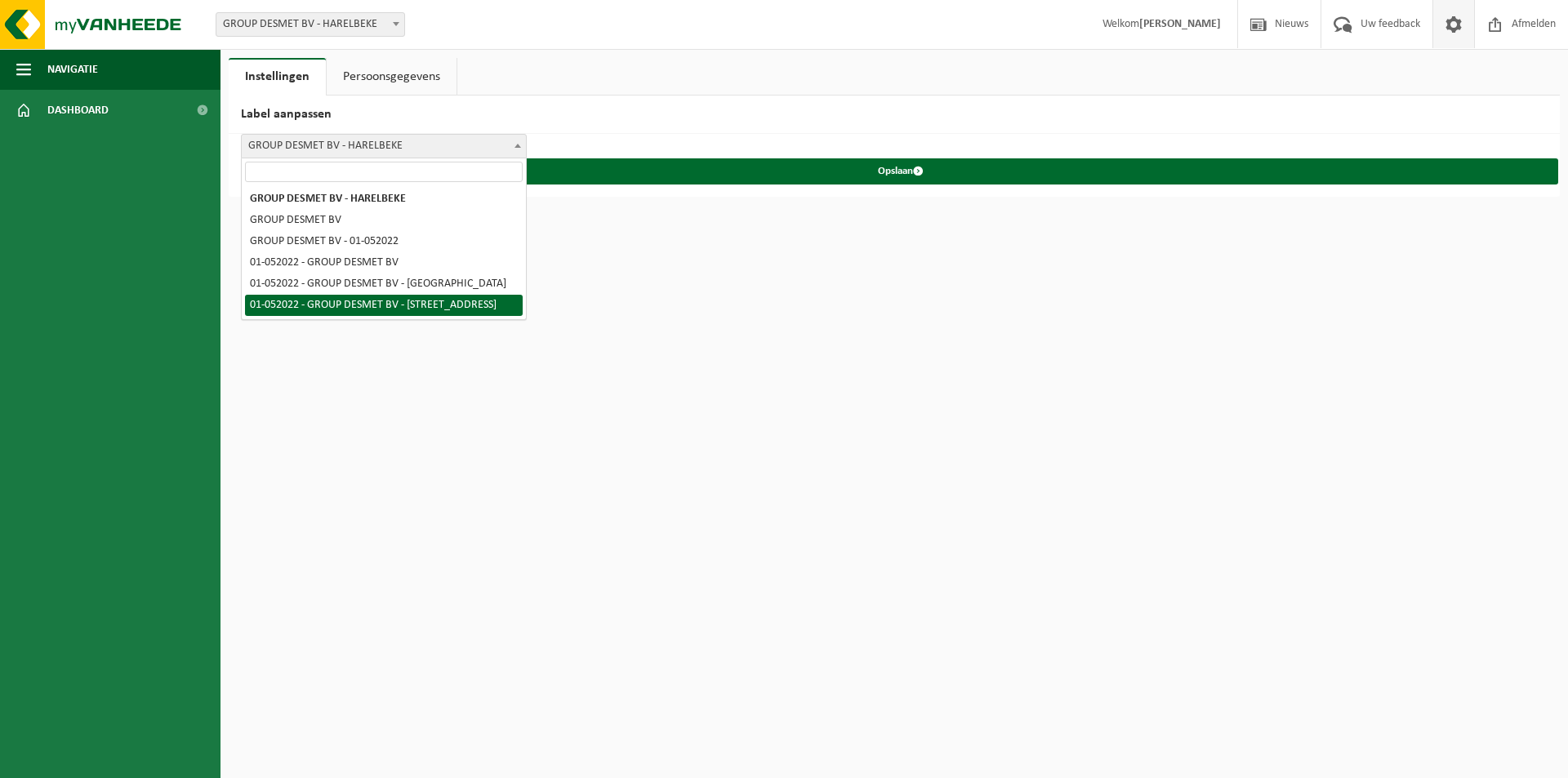
select select "5"
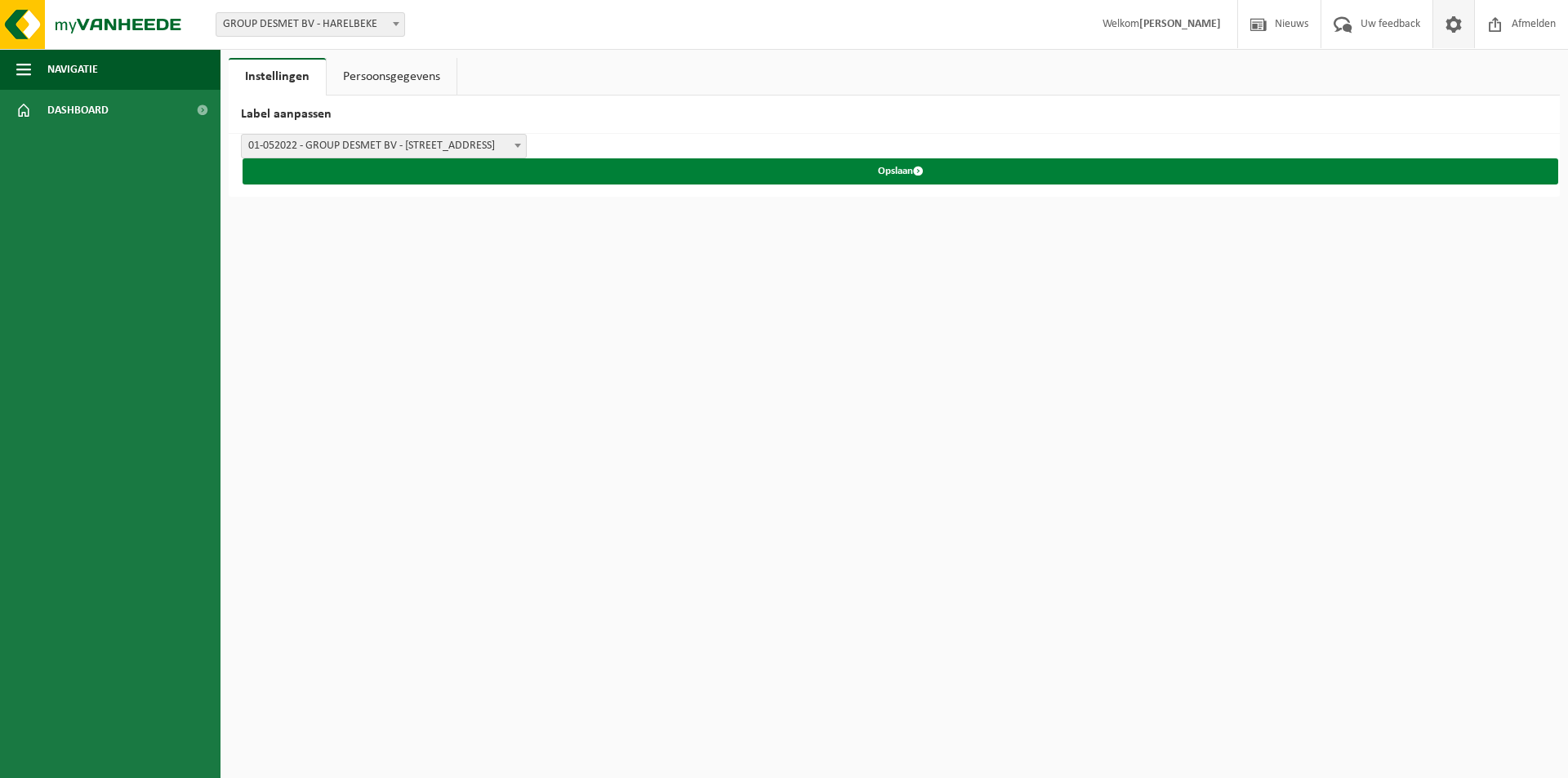
click at [887, 168] on button "Opslaan" at bounding box center [900, 171] width 1315 height 26
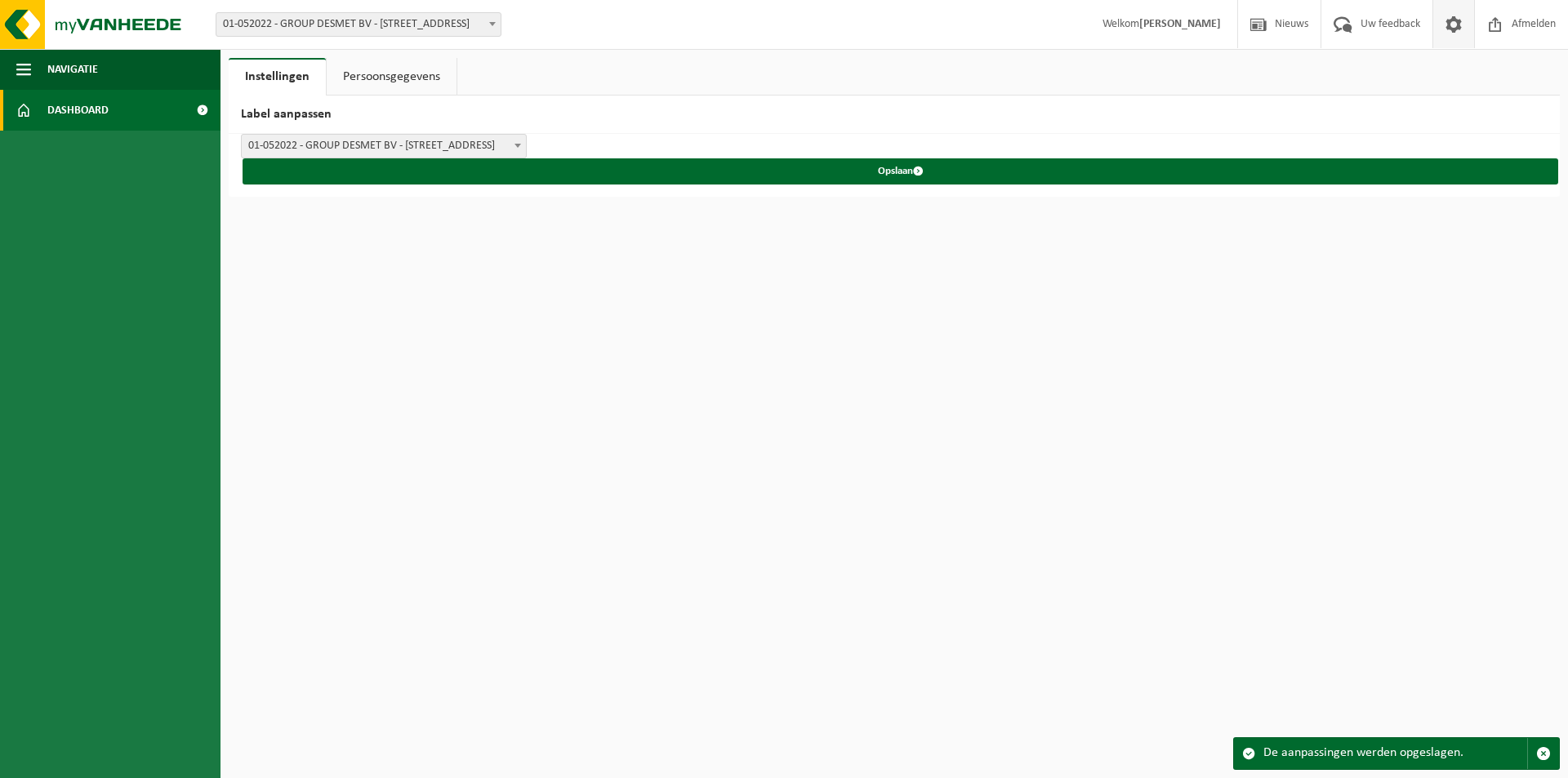
click at [61, 98] on span "Dashboard" at bounding box center [78, 111] width 62 height 41
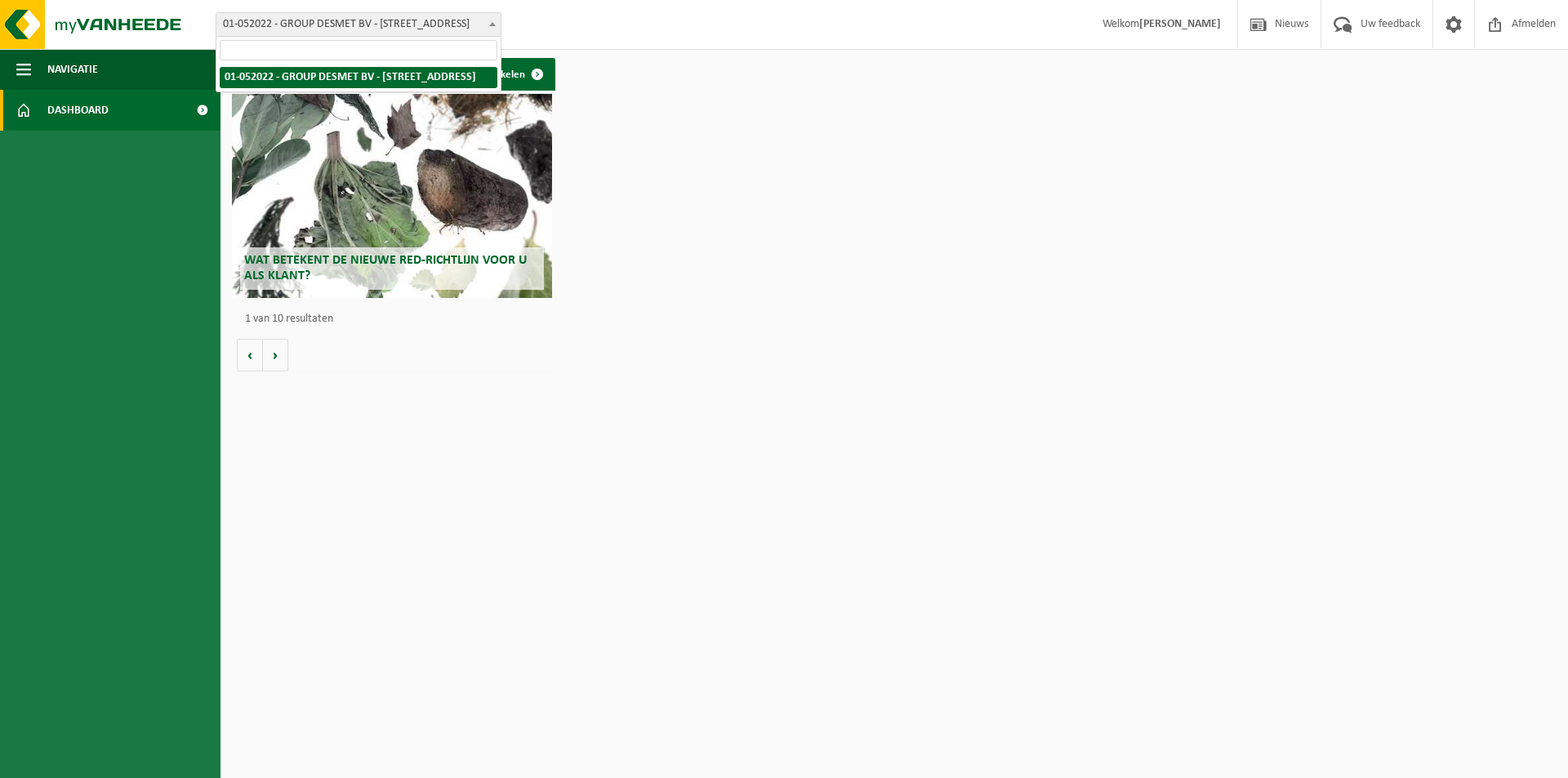
click at [490, 22] on b at bounding box center [492, 24] width 7 height 4
click at [1456, 25] on span at bounding box center [1453, 24] width 25 height 48
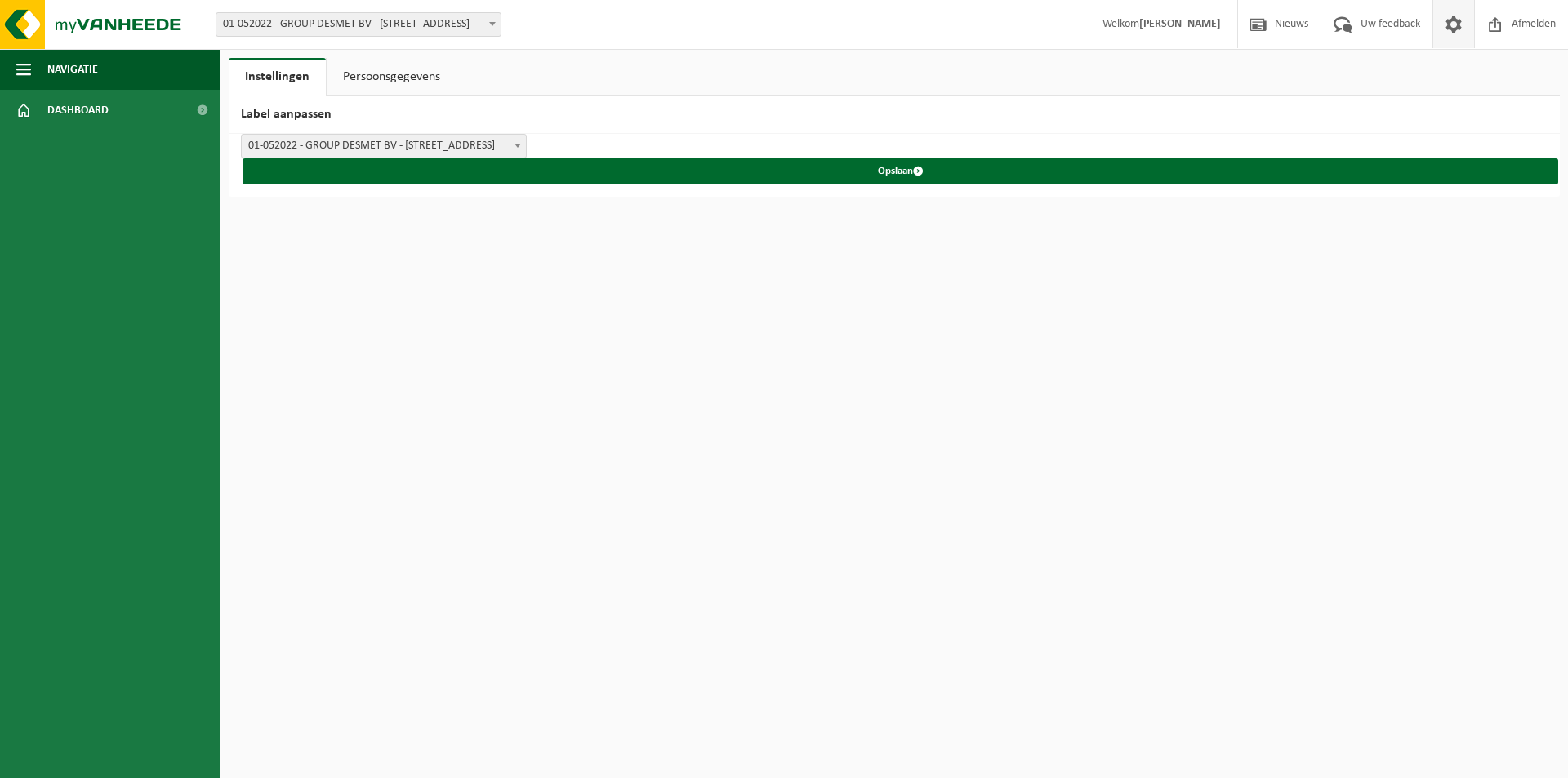
click at [396, 71] on link "Persoonsgegevens" at bounding box center [391, 77] width 130 height 38
